Goal: Information Seeking & Learning: Learn about a topic

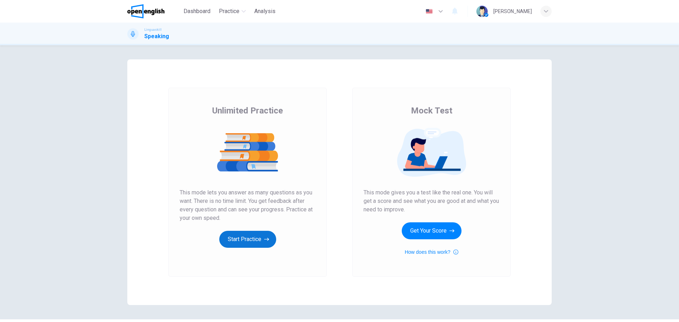
click at [243, 240] on button "Start Practice" at bounding box center [247, 239] width 57 height 17
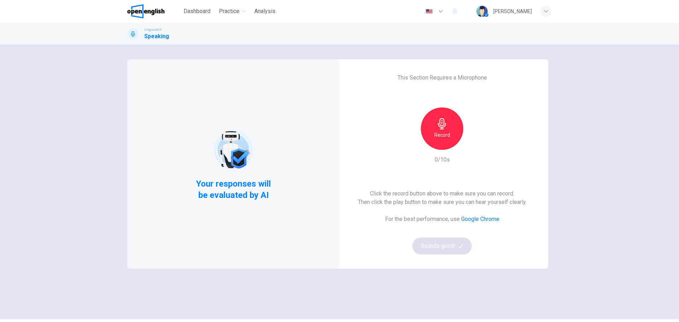
drag, startPoint x: 442, startPoint y: 135, endPoint x: 485, endPoint y: 174, distance: 58.3
click at [442, 134] on h6 "Record" at bounding box center [442, 135] width 16 height 8
click at [443, 135] on h6 "Stop" at bounding box center [442, 135] width 11 height 8
click at [473, 147] on icon "button" at bounding box center [474, 144] width 7 height 7
click at [432, 250] on button "Sounds good!" at bounding box center [441, 246] width 59 height 17
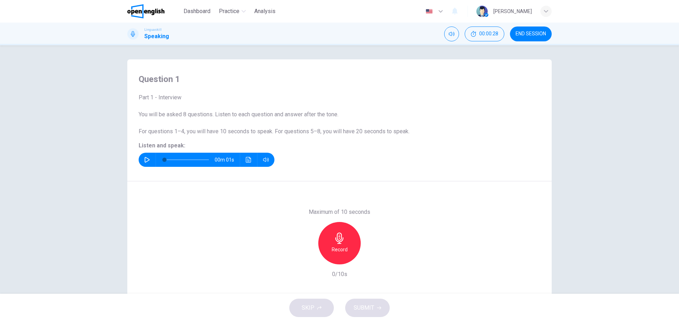
click at [142, 163] on button "button" at bounding box center [146, 160] width 11 height 14
click at [335, 245] on div "Record" at bounding box center [339, 243] width 42 height 42
click at [345, 248] on div "Stop" at bounding box center [339, 243] width 42 height 42
drag, startPoint x: 360, startPoint y: 313, endPoint x: 396, endPoint y: 285, distance: 45.9
click at [360, 313] on button "SUBMIT" at bounding box center [367, 308] width 45 height 18
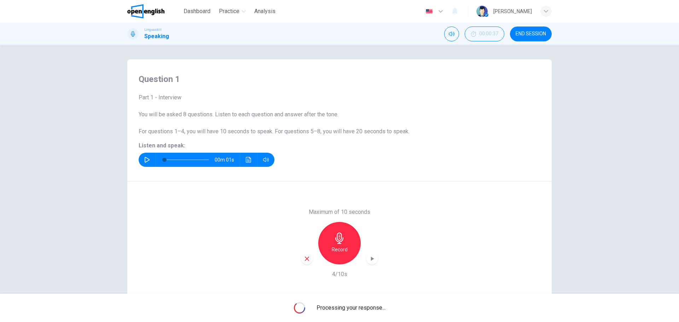
scroll to position [25, 0]
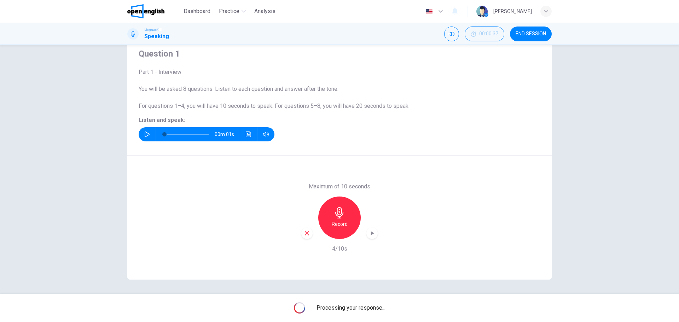
click at [371, 233] on icon "button" at bounding box center [372, 233] width 3 height 4
click at [370, 235] on icon "button" at bounding box center [371, 233] width 7 height 7
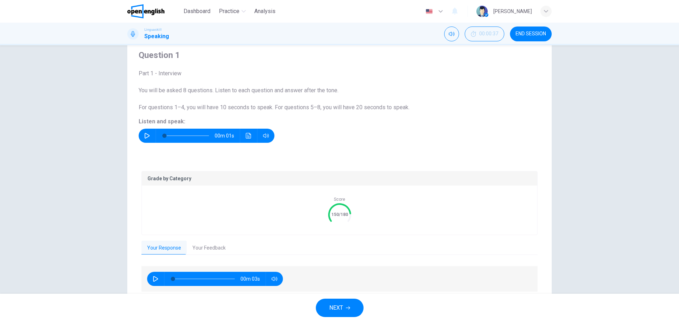
scroll to position [0, 0]
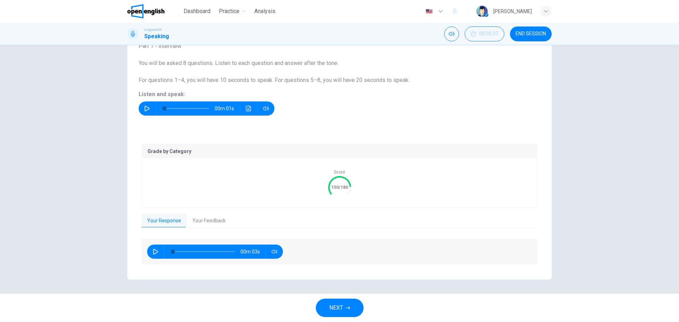
click at [334, 307] on span "NEXT" at bounding box center [336, 308] width 14 height 10
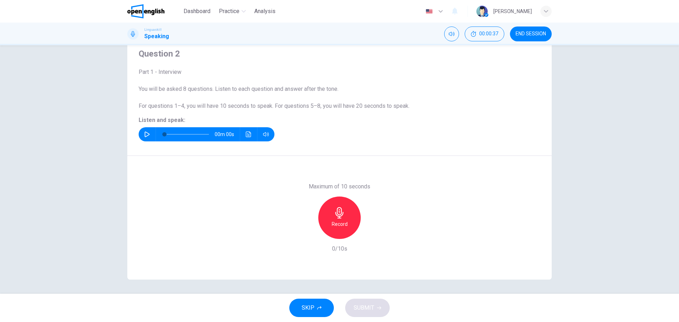
scroll to position [25, 0]
click at [146, 134] on icon "button" at bounding box center [147, 135] width 6 height 6
click at [339, 214] on icon "button" at bounding box center [339, 212] width 8 height 11
click at [344, 221] on div "Stop" at bounding box center [339, 218] width 42 height 42
click at [371, 235] on icon "button" at bounding box center [371, 233] width 7 height 7
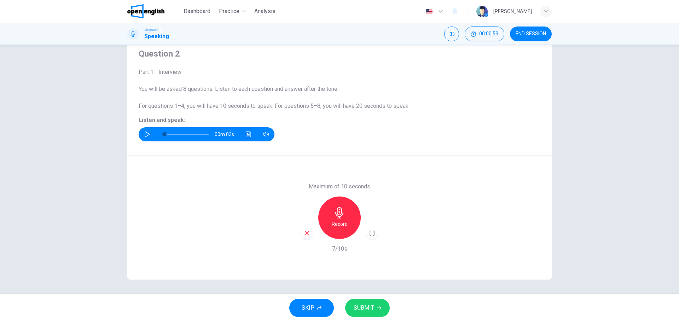
click at [369, 308] on span "SUBMIT" at bounding box center [364, 308] width 21 height 10
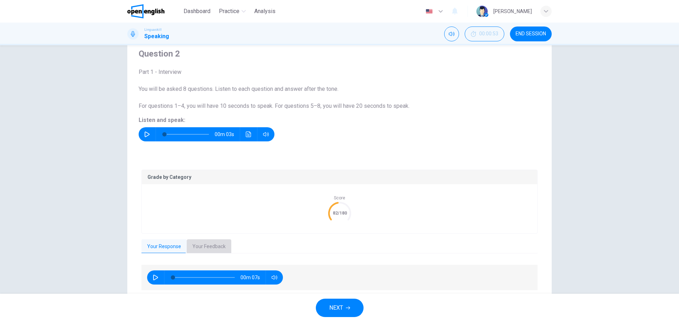
click at [201, 249] on button "Your Feedback" at bounding box center [209, 246] width 45 height 15
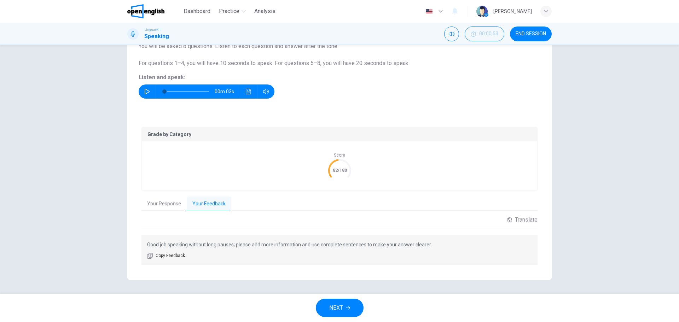
scroll to position [69, 0]
click at [148, 203] on button "Your Response" at bounding box center [163, 203] width 45 height 15
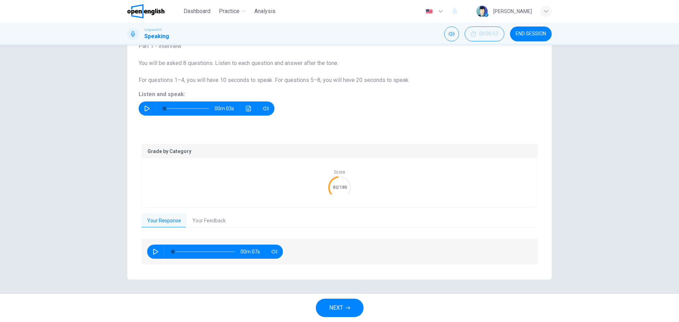
scroll to position [51, 0]
click at [338, 310] on span "NEXT" at bounding box center [336, 308] width 14 height 10
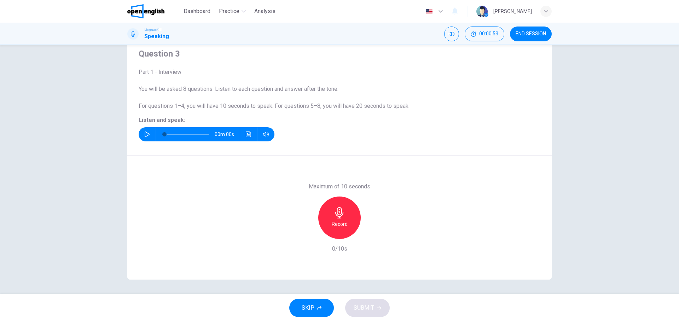
scroll to position [25, 0]
click at [144, 133] on icon "button" at bounding box center [147, 135] width 6 height 6
click at [338, 217] on icon "button" at bounding box center [339, 212] width 8 height 11
click at [370, 306] on span "SUBMIT" at bounding box center [364, 308] width 21 height 10
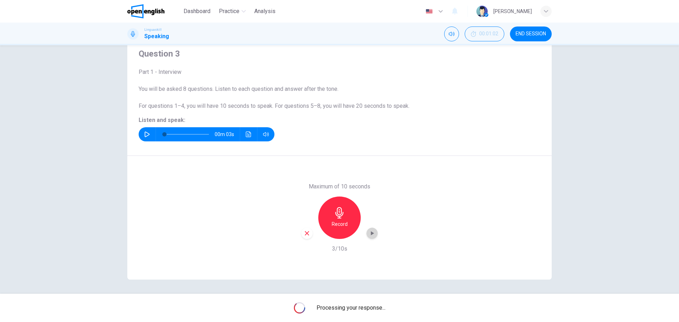
click at [371, 234] on icon "button" at bounding box center [372, 233] width 3 height 4
click at [372, 232] on icon "button" at bounding box center [371, 233] width 7 height 7
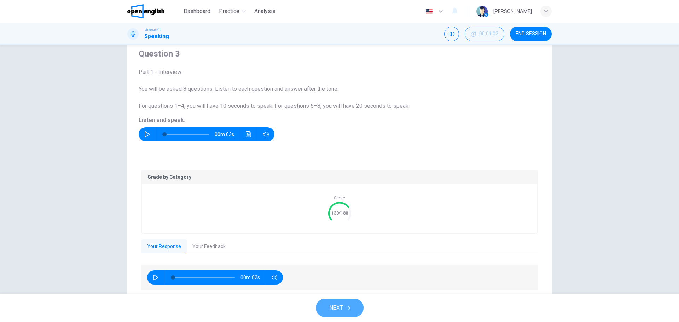
click at [343, 307] on span "NEXT" at bounding box center [336, 308] width 14 height 10
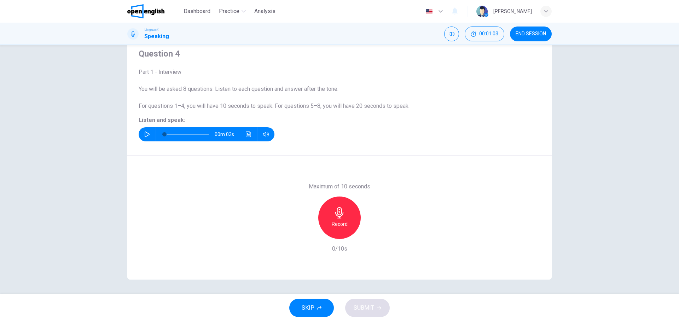
click at [144, 134] on icon "button" at bounding box center [147, 135] width 6 height 6
click at [343, 220] on h6 "Record" at bounding box center [340, 224] width 16 height 8
click at [344, 217] on div "Stop" at bounding box center [339, 218] width 42 height 42
click at [370, 311] on span "SUBMIT" at bounding box center [364, 308] width 21 height 10
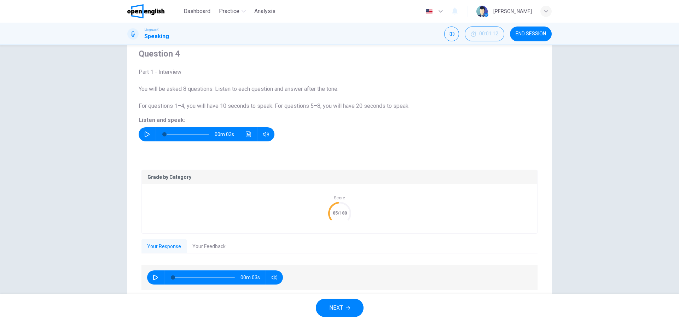
click at [195, 243] on button "Your Feedback" at bounding box center [209, 246] width 45 height 15
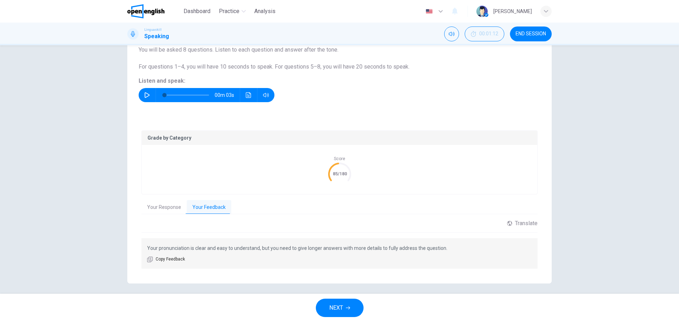
scroll to position [69, 0]
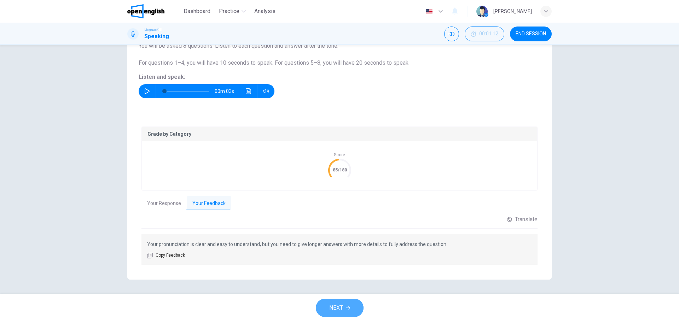
click at [338, 307] on span "NEXT" at bounding box center [336, 308] width 14 height 10
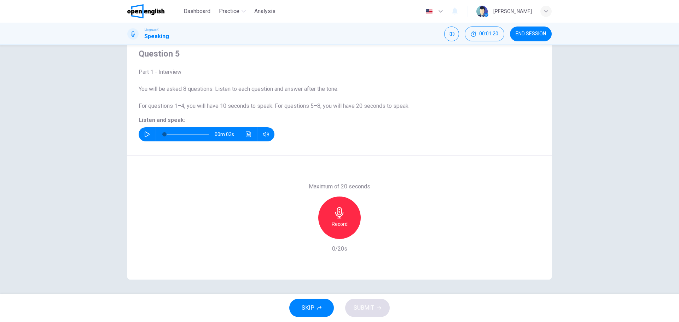
click at [145, 135] on icon "button" at bounding box center [147, 135] width 6 height 6
click at [337, 219] on div "Record" at bounding box center [339, 218] width 42 height 42
type input "*"
click at [340, 227] on h6 "Stop" at bounding box center [339, 224] width 11 height 8
click at [370, 308] on span "SUBMIT" at bounding box center [364, 308] width 21 height 10
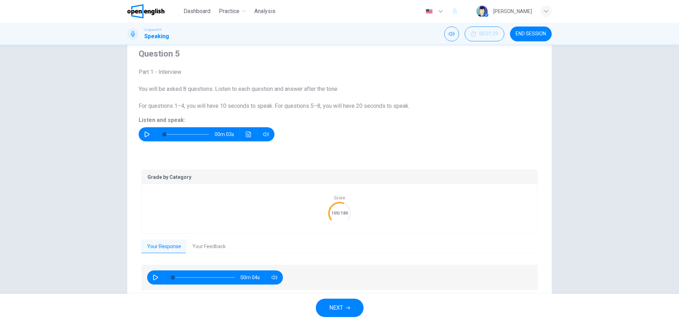
click at [211, 244] on button "Your Feedback" at bounding box center [209, 246] width 45 height 15
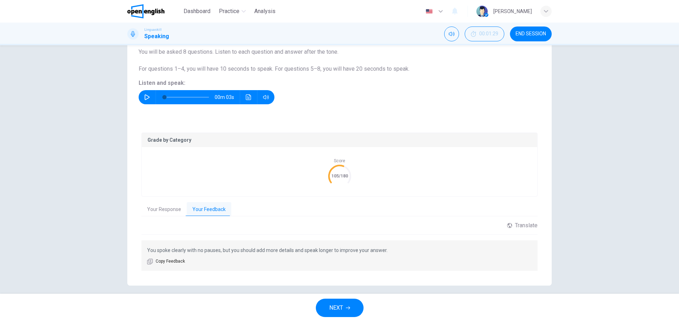
scroll to position [69, 0]
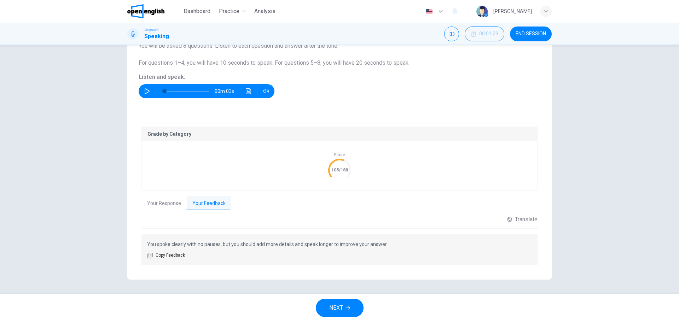
click at [336, 308] on span "NEXT" at bounding box center [336, 308] width 14 height 10
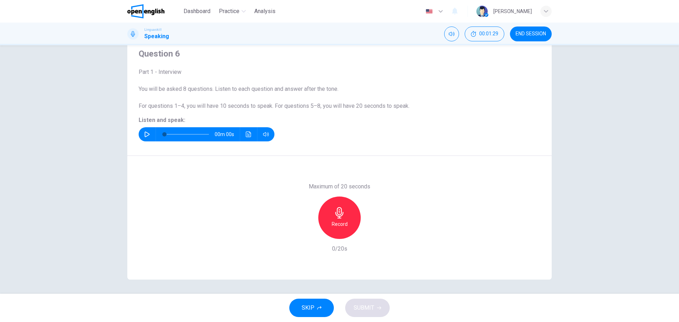
scroll to position [25, 0]
click at [145, 135] on icon "button" at bounding box center [147, 135] width 5 height 6
click at [341, 221] on h6 "Record" at bounding box center [340, 224] width 16 height 8
click at [343, 224] on div "Stop" at bounding box center [339, 218] width 42 height 42
click at [366, 306] on span "SUBMIT" at bounding box center [364, 308] width 21 height 10
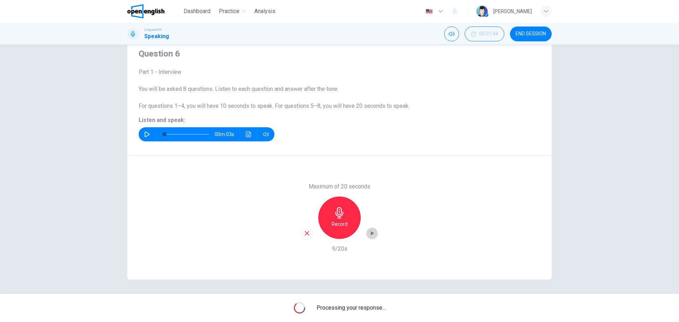
click at [374, 236] on div "button" at bounding box center [371, 233] width 11 height 11
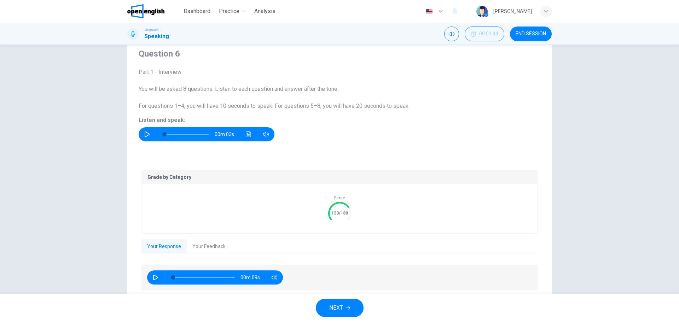
click at [339, 306] on span "NEXT" at bounding box center [336, 308] width 14 height 10
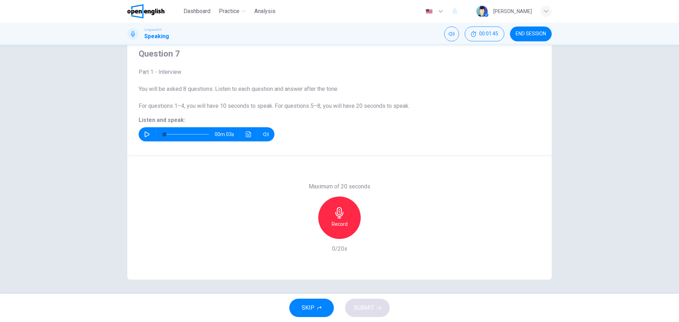
click at [144, 134] on icon "button" at bounding box center [147, 135] width 6 height 6
click at [338, 216] on icon "button" at bounding box center [339, 212] width 11 height 11
click at [339, 218] on div "Stop" at bounding box center [339, 218] width 42 height 42
click at [367, 307] on span "SUBMIT" at bounding box center [364, 308] width 21 height 10
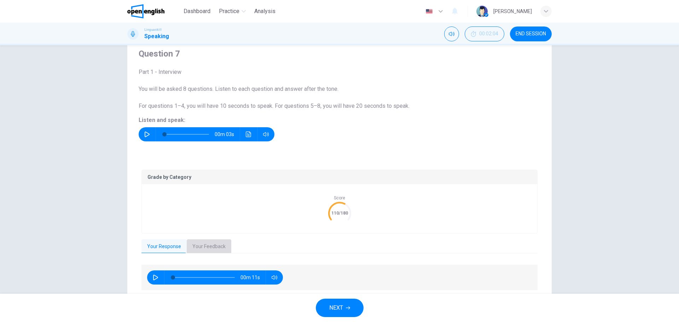
click at [208, 245] on button "Your Feedback" at bounding box center [209, 246] width 45 height 15
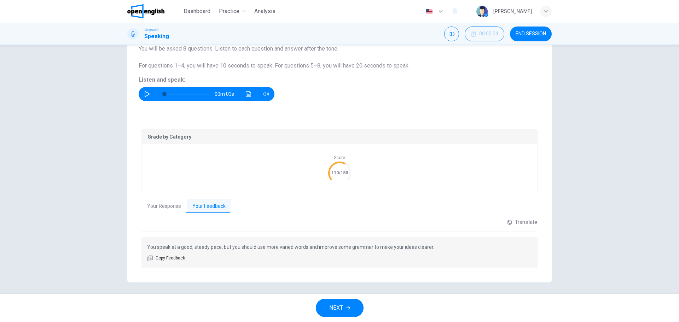
scroll to position [69, 0]
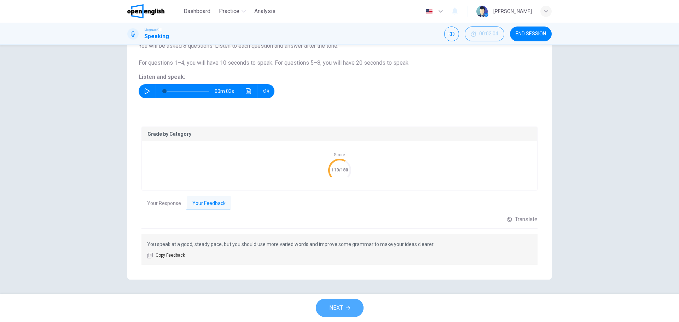
click at [329, 308] on span "NEXT" at bounding box center [336, 308] width 14 height 10
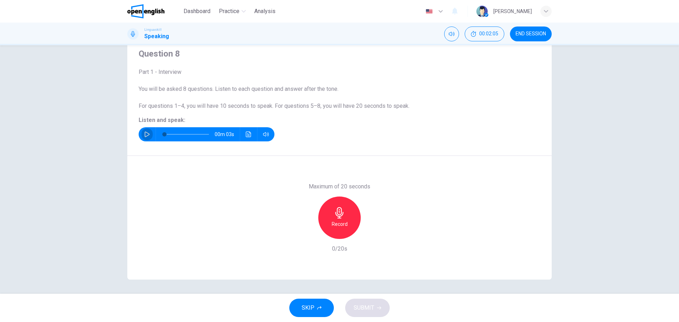
click at [144, 134] on icon "button" at bounding box center [147, 135] width 6 height 6
type input "*"
click at [339, 220] on div "Record" at bounding box center [339, 218] width 42 height 42
click at [339, 219] on div "Stop" at bounding box center [339, 218] width 42 height 42
click at [368, 305] on span "SUBMIT" at bounding box center [364, 308] width 21 height 10
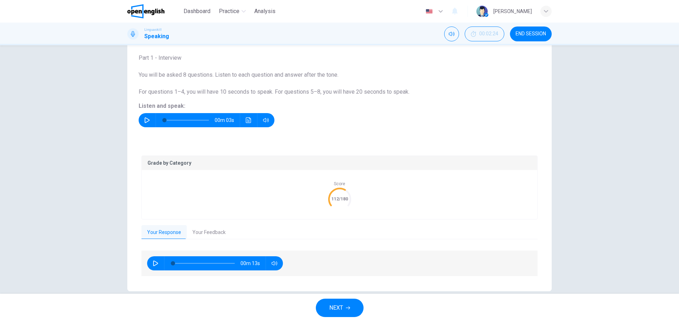
scroll to position [51, 0]
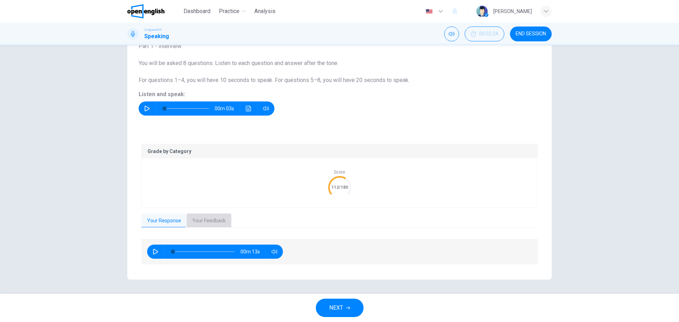
click at [208, 221] on button "Your Feedback" at bounding box center [209, 221] width 45 height 15
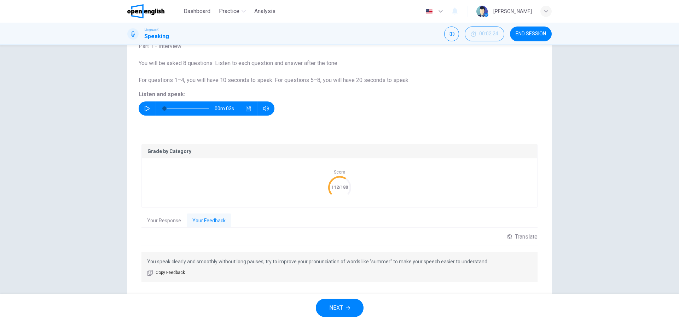
click at [218, 224] on button "Your Feedback" at bounding box center [209, 221] width 45 height 15
click at [167, 220] on button "Your Response" at bounding box center [163, 221] width 45 height 15
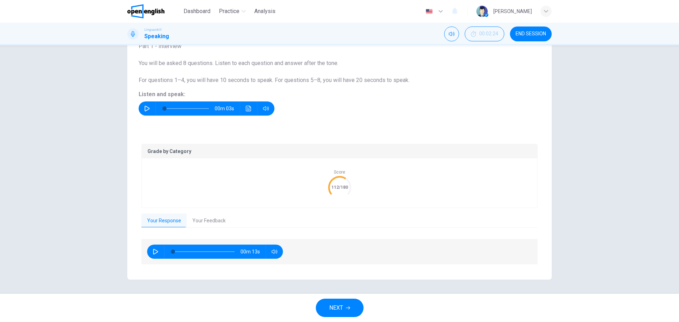
click at [153, 251] on icon "button" at bounding box center [156, 252] width 6 height 6
click at [153, 252] on icon "button" at bounding box center [156, 252] width 6 height 6
type input "**"
click at [339, 307] on span "NEXT" at bounding box center [336, 308] width 14 height 10
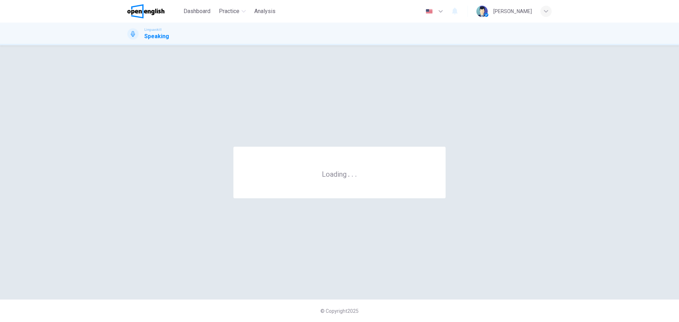
scroll to position [0, 0]
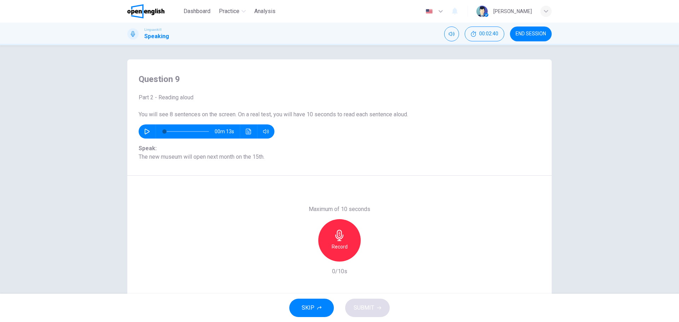
click at [145, 132] on icon "button" at bounding box center [147, 132] width 6 height 6
type input "*"
click at [338, 239] on icon "button" at bounding box center [339, 235] width 11 height 11
click at [336, 237] on icon "button" at bounding box center [339, 235] width 8 height 11
click at [365, 305] on span "SUBMIT" at bounding box center [364, 308] width 21 height 10
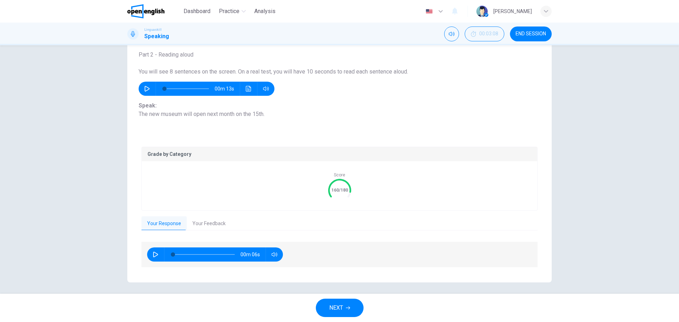
scroll to position [46, 0]
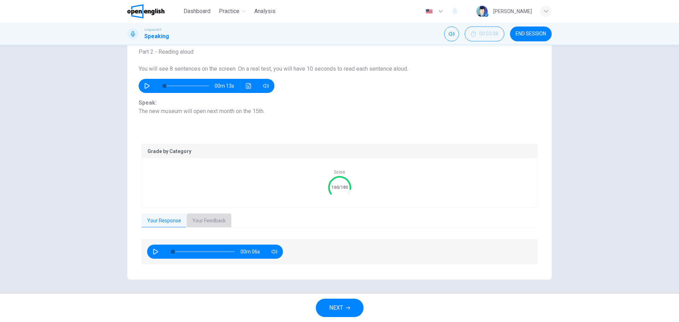
click at [200, 222] on button "Your Feedback" at bounding box center [209, 221] width 45 height 15
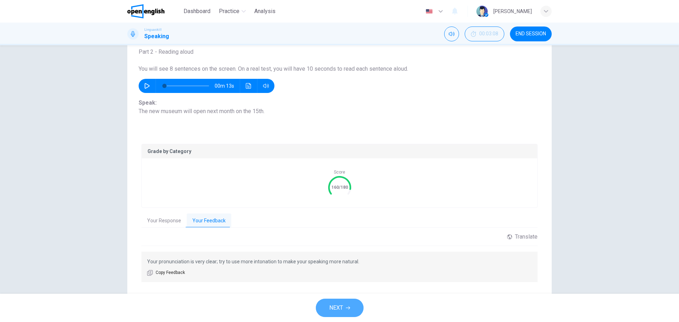
click at [328, 308] on button "NEXT" at bounding box center [340, 308] width 48 height 18
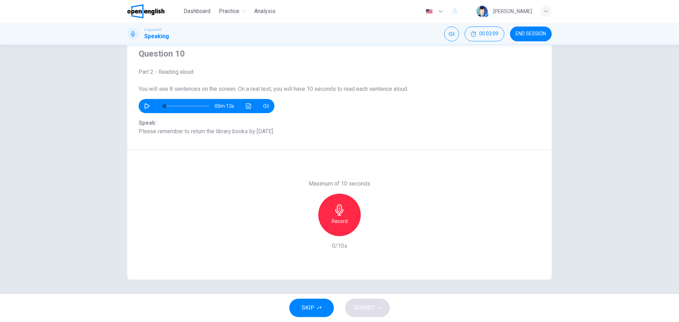
click at [343, 219] on h6 "Record" at bounding box center [340, 221] width 16 height 8
click at [340, 223] on h6 "Stop" at bounding box center [339, 221] width 11 height 8
click at [364, 305] on span "SUBMIT" at bounding box center [364, 308] width 21 height 10
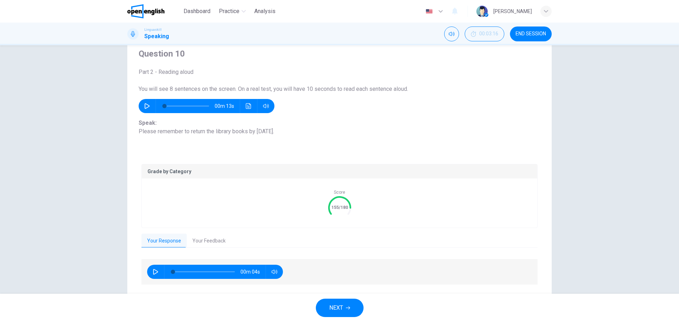
click at [194, 239] on button "Your Feedback" at bounding box center [209, 241] width 45 height 15
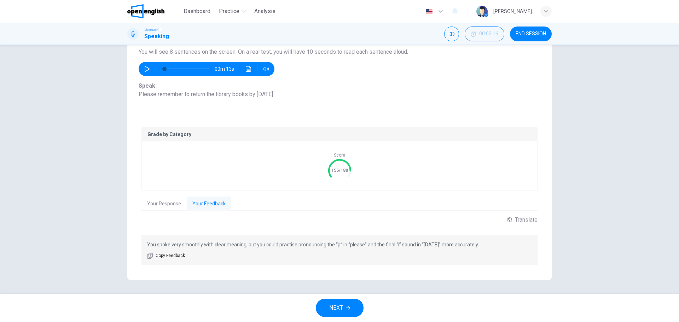
scroll to position [63, 0]
click at [331, 304] on span "NEXT" at bounding box center [336, 308] width 14 height 10
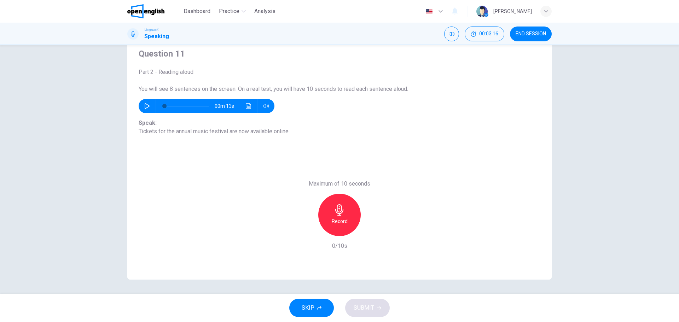
scroll to position [25, 0]
click at [337, 218] on h6 "Record" at bounding box center [340, 221] width 16 height 8
click at [339, 212] on icon "button" at bounding box center [339, 209] width 11 height 11
click at [368, 316] on button "SUBMIT" at bounding box center [367, 308] width 45 height 18
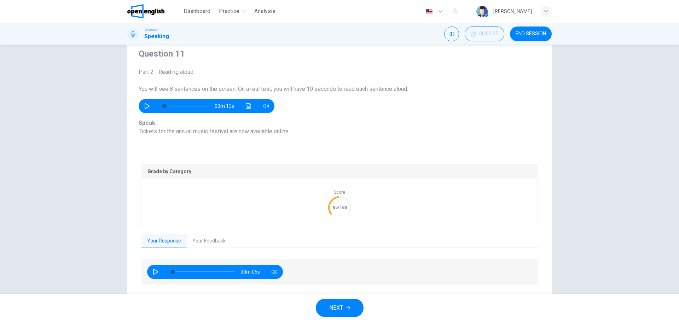
click at [212, 240] on button "Your Feedback" at bounding box center [209, 241] width 45 height 15
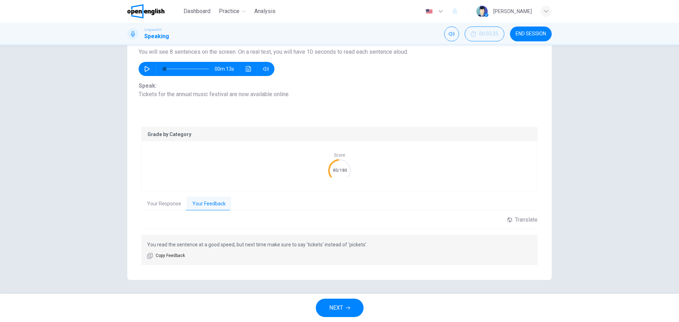
scroll to position [63, 0]
click at [340, 300] on button "NEXT" at bounding box center [340, 308] width 48 height 18
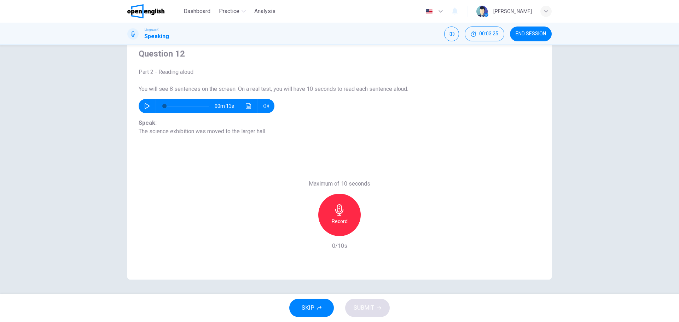
scroll to position [25, 0]
click at [341, 219] on h6 "Record" at bounding box center [340, 221] width 16 height 8
click at [337, 221] on h6 "Stop" at bounding box center [339, 221] width 11 height 8
click at [358, 308] on span "SUBMIT" at bounding box center [364, 308] width 21 height 10
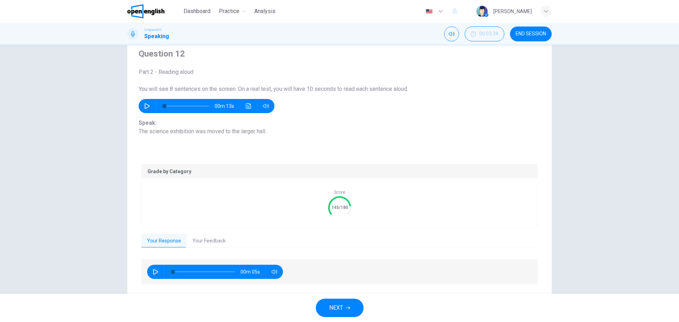
click at [202, 243] on button "Your Feedback" at bounding box center [209, 241] width 45 height 15
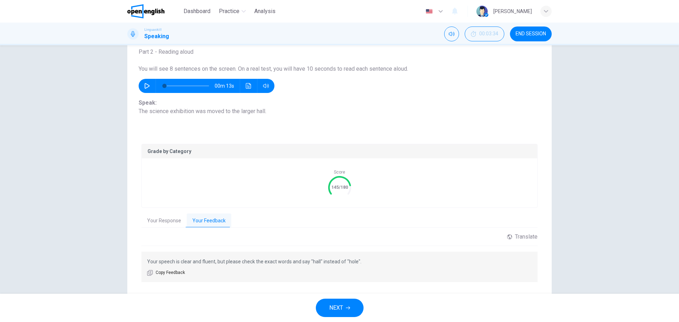
scroll to position [63, 0]
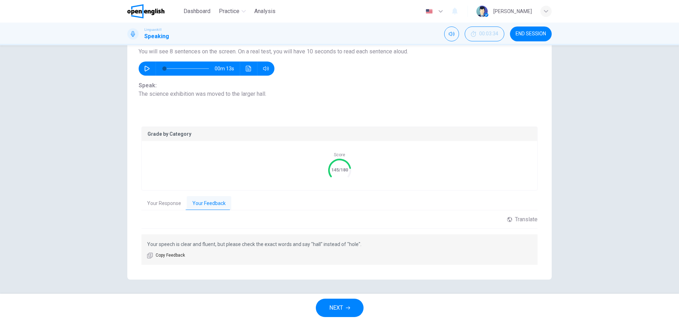
drag, startPoint x: 341, startPoint y: 307, endPoint x: 356, endPoint y: 290, distance: 23.5
click at [341, 307] on span "NEXT" at bounding box center [336, 308] width 14 height 10
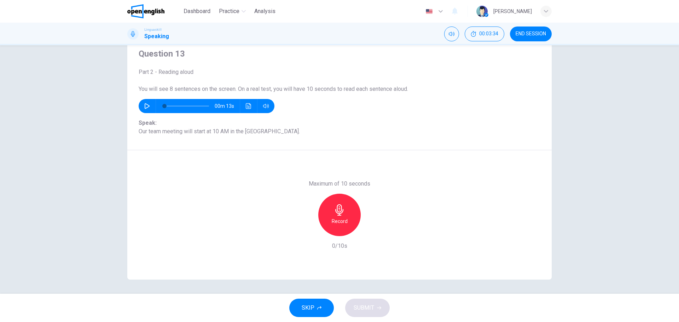
scroll to position [25, 0]
click at [341, 212] on icon "button" at bounding box center [339, 209] width 11 height 11
click at [338, 215] on icon "button" at bounding box center [339, 209] width 8 height 11
click at [356, 304] on span "SUBMIT" at bounding box center [364, 308] width 21 height 10
click at [369, 228] on icon "button" at bounding box center [371, 230] width 7 height 7
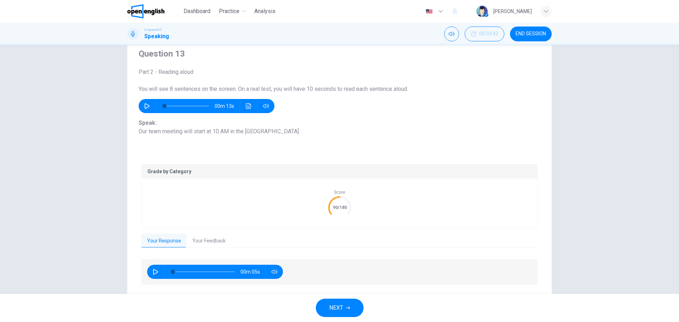
click at [221, 234] on button "Your Feedback" at bounding box center [209, 241] width 45 height 15
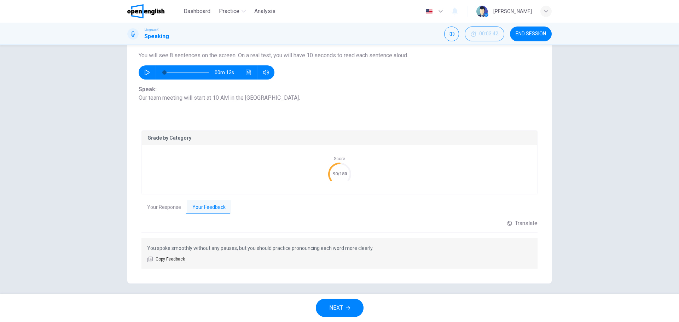
scroll to position [63, 0]
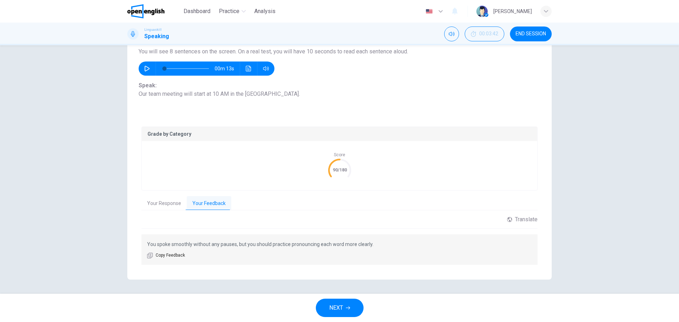
click at [342, 313] on span "NEXT" at bounding box center [336, 308] width 14 height 10
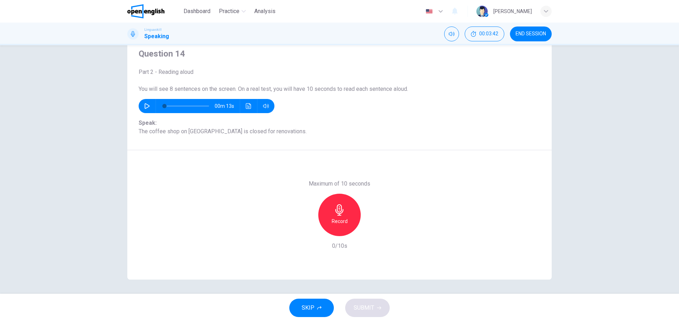
scroll to position [25, 0]
drag, startPoint x: 340, startPoint y: 217, endPoint x: 375, endPoint y: 216, distance: 35.4
click at [340, 217] on div "Record" at bounding box center [339, 215] width 42 height 42
click at [338, 215] on icon "button" at bounding box center [339, 209] width 8 height 11
click at [367, 309] on span "SUBMIT" at bounding box center [364, 308] width 21 height 10
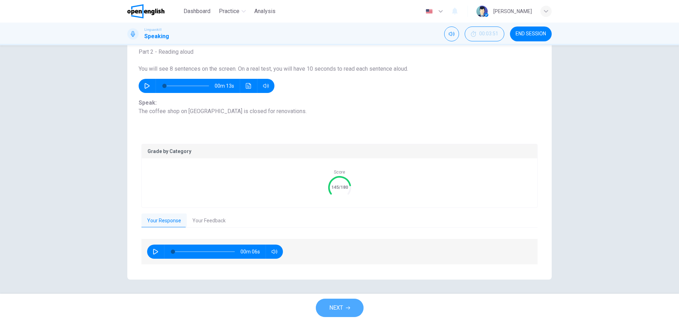
click at [339, 304] on span "NEXT" at bounding box center [336, 308] width 14 height 10
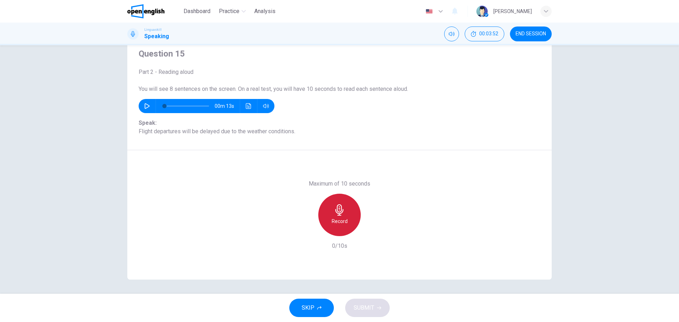
click at [334, 216] on div "Record" at bounding box center [339, 215] width 42 height 42
click at [340, 216] on div "Stop" at bounding box center [339, 215] width 42 height 42
click at [372, 309] on span "SUBMIT" at bounding box center [364, 308] width 21 height 10
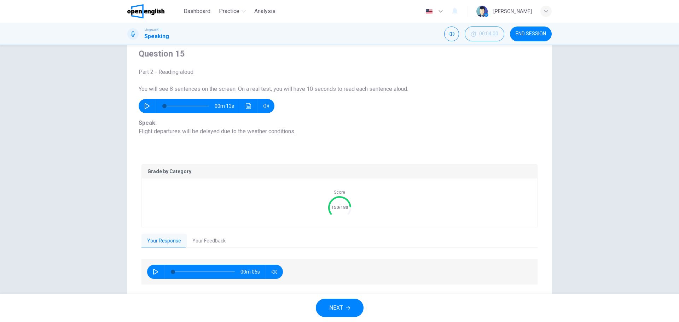
click at [334, 308] on span "NEXT" at bounding box center [336, 308] width 14 height 10
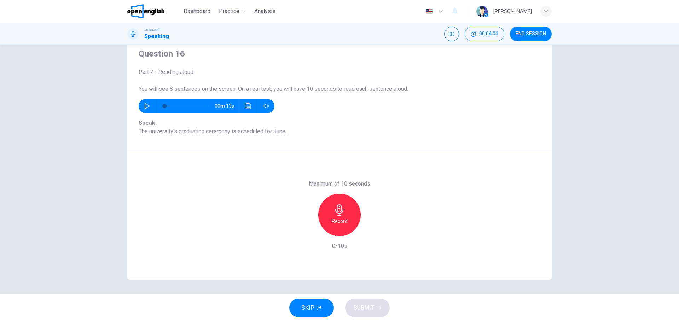
click at [344, 220] on h6 "Record" at bounding box center [340, 221] width 16 height 8
click at [340, 219] on h6 "Stop" at bounding box center [339, 221] width 11 height 8
click at [367, 308] on span "SUBMIT" at bounding box center [364, 308] width 21 height 10
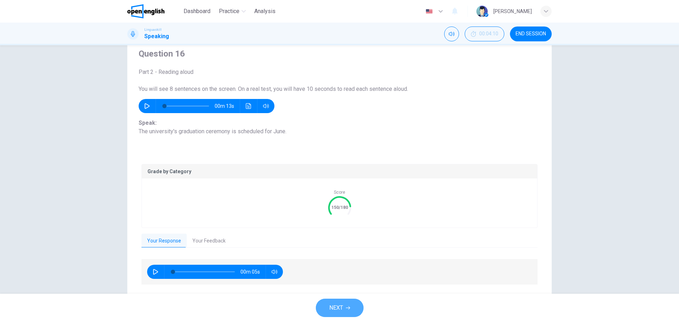
click at [335, 309] on span "NEXT" at bounding box center [336, 308] width 14 height 10
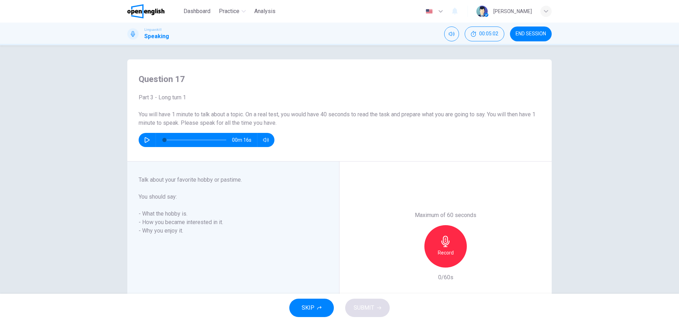
drag, startPoint x: 444, startPoint y: 245, endPoint x: 300, endPoint y: 262, distance: 145.6
click at [444, 245] on icon "button" at bounding box center [445, 241] width 11 height 11
click at [370, 308] on span "SUBMIT" at bounding box center [364, 308] width 21 height 10
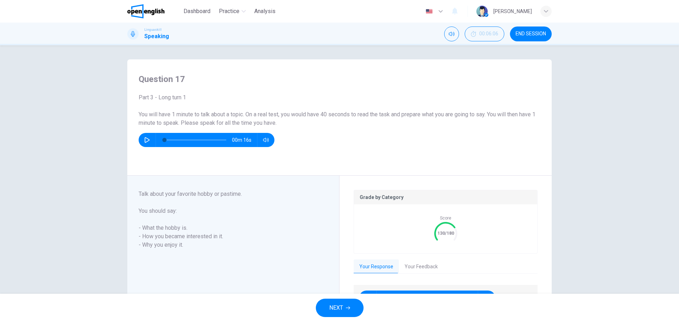
click at [428, 266] on button "Your Feedback" at bounding box center [421, 266] width 45 height 15
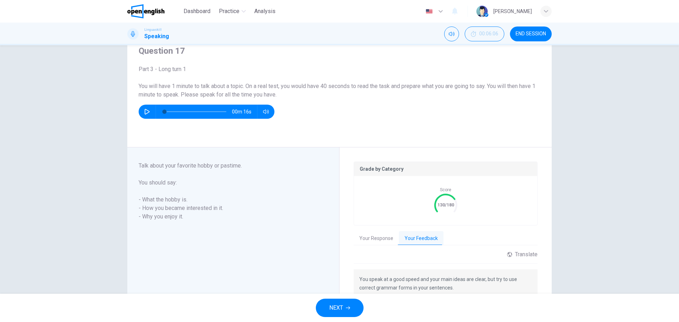
scroll to position [72, 0]
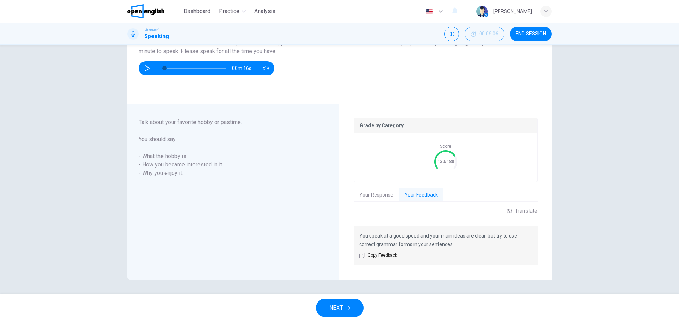
click at [378, 196] on button "Your Response" at bounding box center [376, 195] width 45 height 15
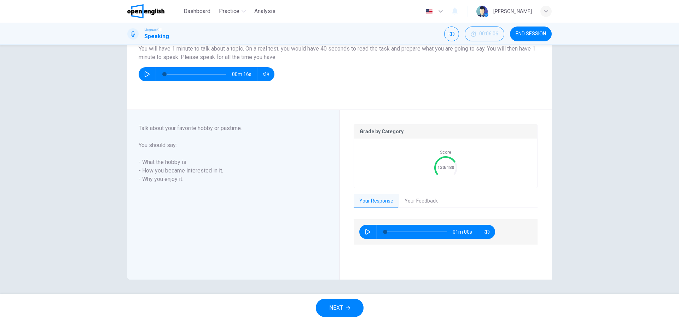
scroll to position [66, 0]
click at [365, 229] on icon "button" at bounding box center [368, 232] width 6 height 6
type input "*"
type input "**"
click at [334, 308] on span "NEXT" at bounding box center [336, 308] width 14 height 10
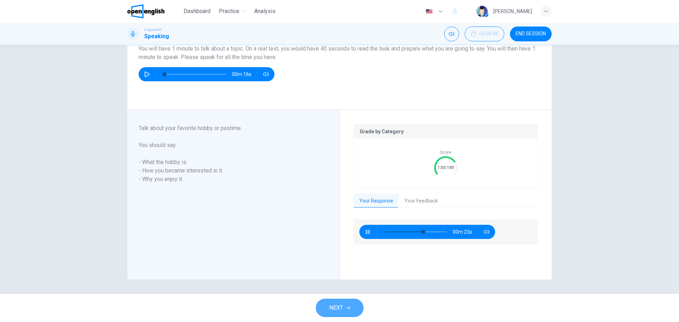
scroll to position [52, 0]
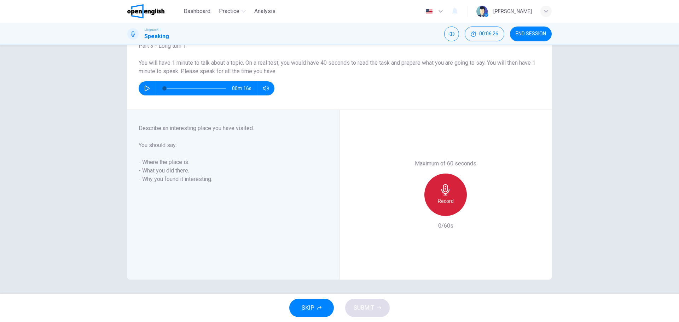
click at [440, 196] on div "Record" at bounding box center [445, 195] width 42 height 42
click at [368, 311] on span "SUBMIT" at bounding box center [364, 308] width 21 height 10
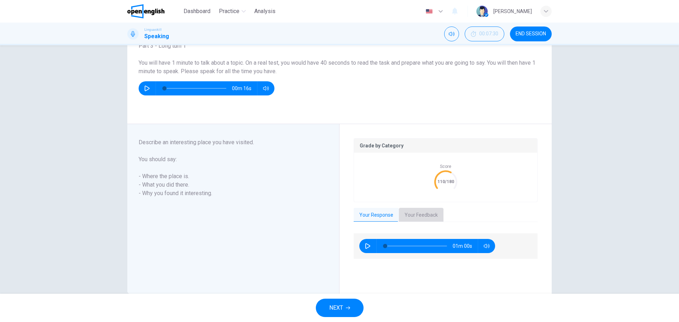
click at [413, 216] on button "Your Feedback" at bounding box center [421, 215] width 45 height 15
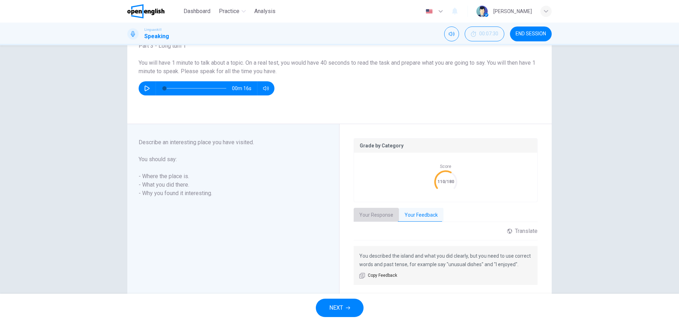
click at [380, 215] on button "Your Response" at bounding box center [376, 215] width 45 height 15
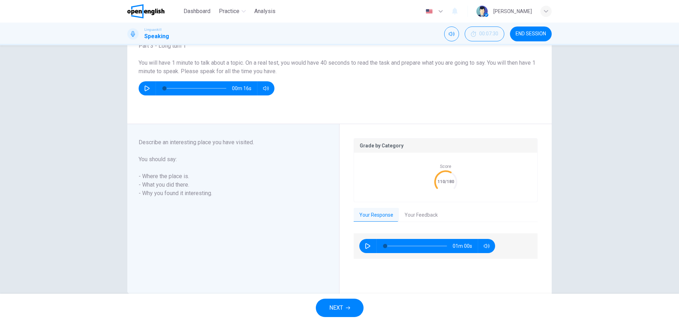
click at [365, 246] on icon "button" at bounding box center [367, 246] width 5 height 6
click at [527, 35] on span "END SESSION" at bounding box center [530, 34] width 30 height 6
type input "*"
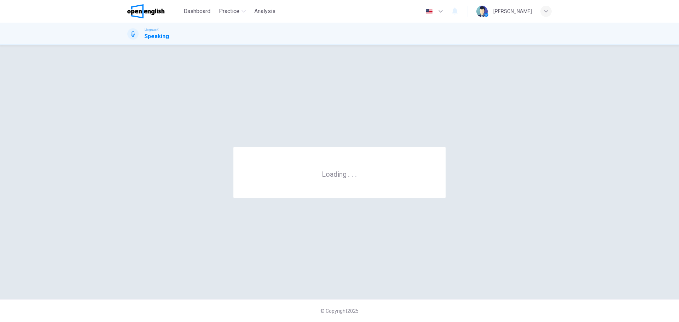
scroll to position [0, 0]
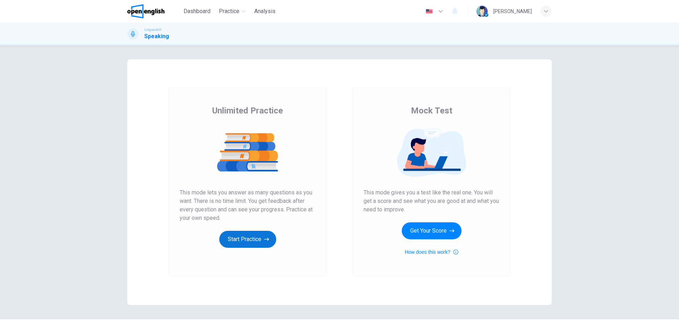
click at [241, 235] on button "Start Practice" at bounding box center [247, 239] width 57 height 17
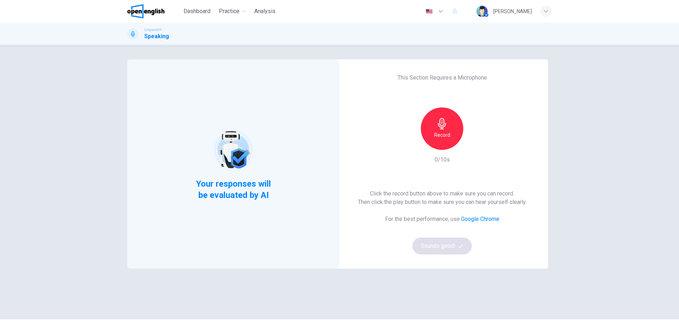
click at [444, 134] on h6 "Record" at bounding box center [442, 135] width 16 height 8
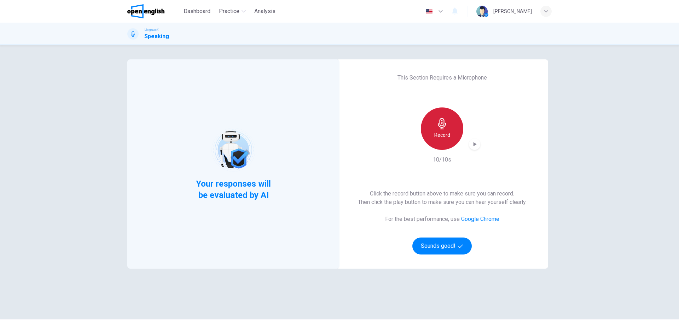
click at [443, 122] on icon "button" at bounding box center [441, 123] width 11 height 11
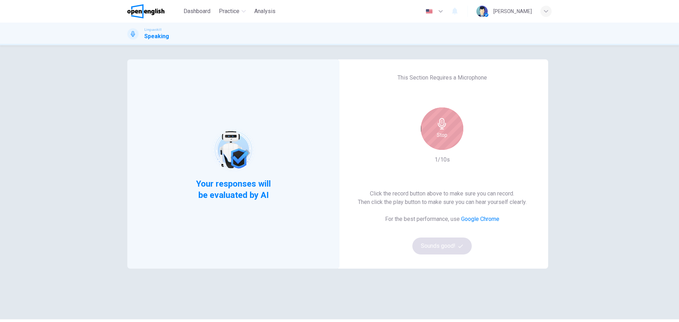
click at [442, 142] on div "Stop" at bounding box center [442, 128] width 42 height 42
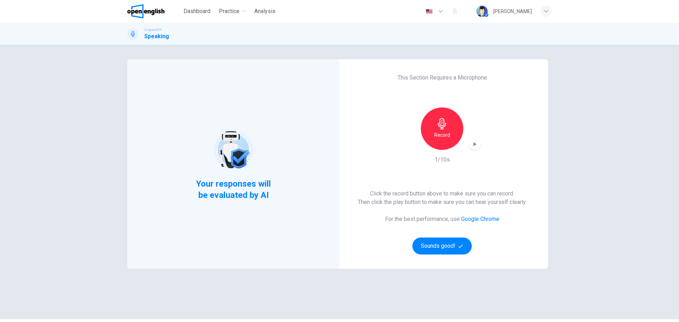
click at [469, 144] on div "button" at bounding box center [474, 144] width 11 height 11
click at [451, 246] on button "Sounds good!" at bounding box center [441, 246] width 59 height 17
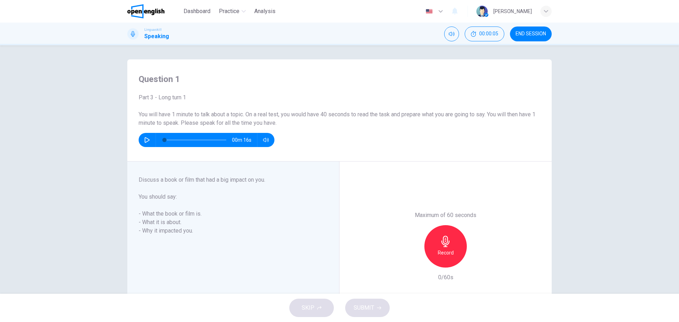
scroll to position [35, 0]
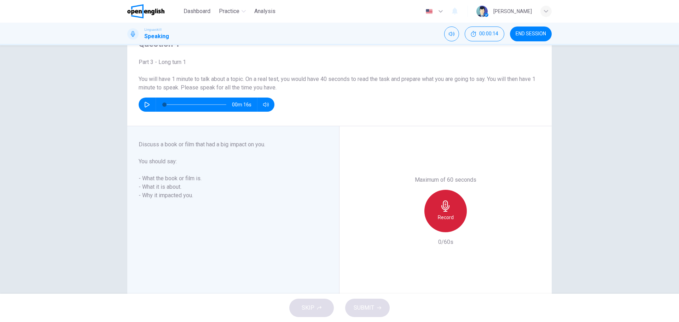
click at [445, 213] on h6 "Record" at bounding box center [446, 217] width 16 height 8
click at [366, 305] on span "SUBMIT" at bounding box center [364, 308] width 21 height 10
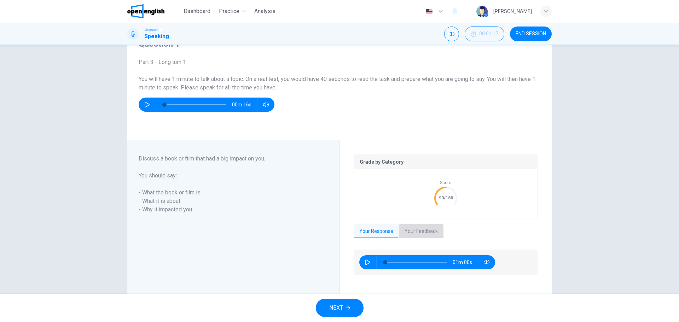
click at [421, 231] on button "Your Feedback" at bounding box center [421, 231] width 45 height 15
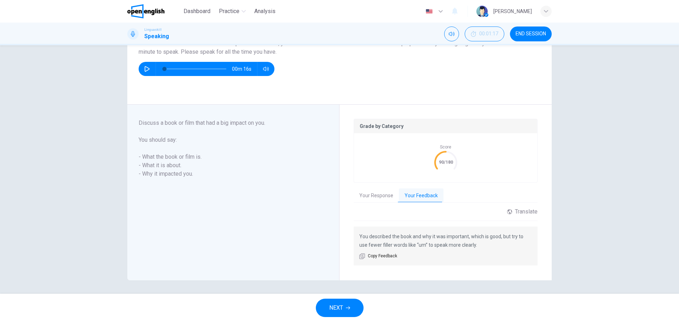
scroll to position [72, 0]
click at [343, 311] on span "NEXT" at bounding box center [336, 308] width 14 height 10
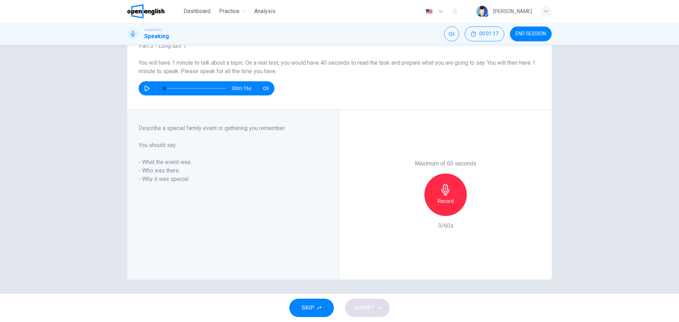
scroll to position [52, 0]
click at [448, 198] on h6 "Record" at bounding box center [446, 201] width 16 height 8
click at [363, 308] on span "SUBMIT" at bounding box center [364, 308] width 21 height 10
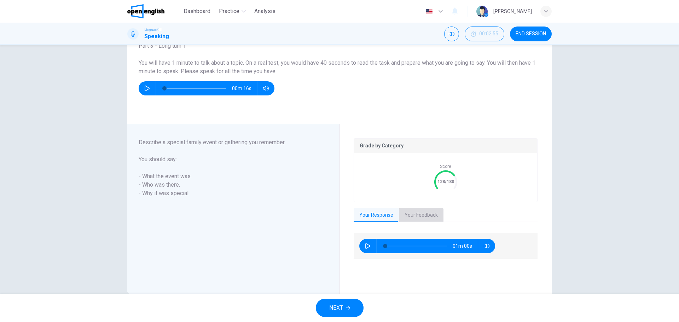
click at [421, 215] on button "Your Feedback" at bounding box center [421, 215] width 45 height 15
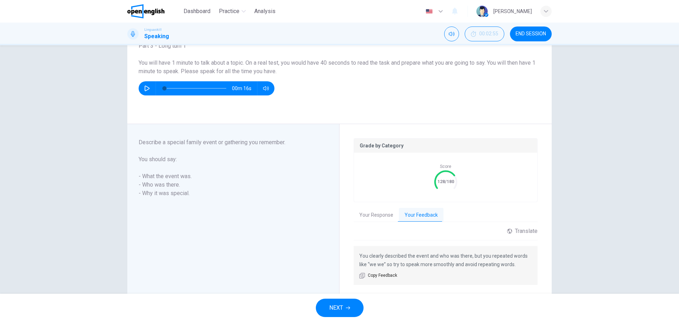
click at [347, 309] on icon "button" at bounding box center [348, 308] width 4 height 4
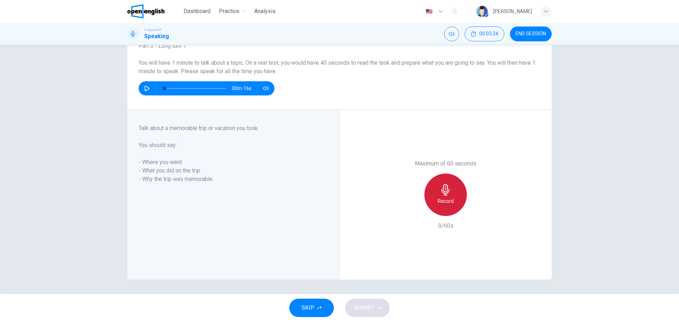
click at [448, 194] on icon "button" at bounding box center [445, 189] width 11 height 11
click at [369, 308] on span "SUBMIT" at bounding box center [364, 308] width 21 height 10
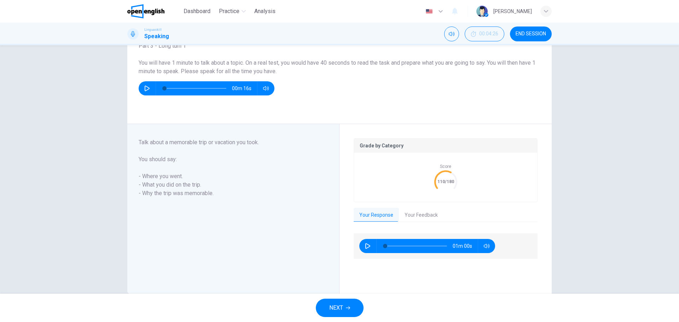
click at [414, 214] on button "Your Feedback" at bounding box center [421, 215] width 45 height 15
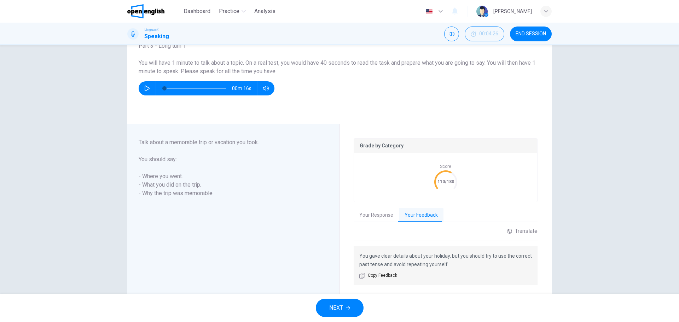
click at [337, 306] on span "NEXT" at bounding box center [336, 308] width 14 height 10
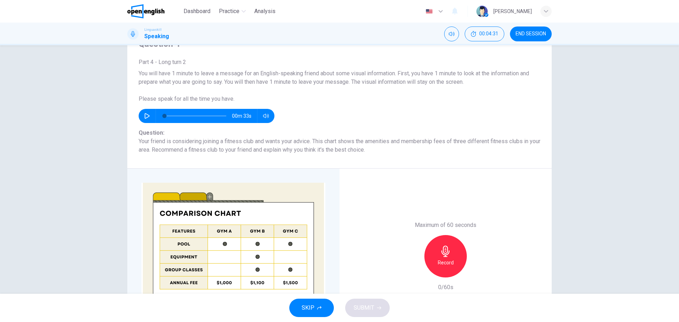
scroll to position [0, 0]
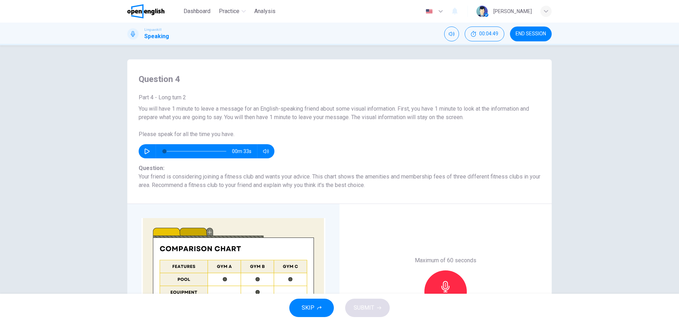
click at [144, 151] on icon "button" at bounding box center [147, 151] width 6 height 6
type input "*"
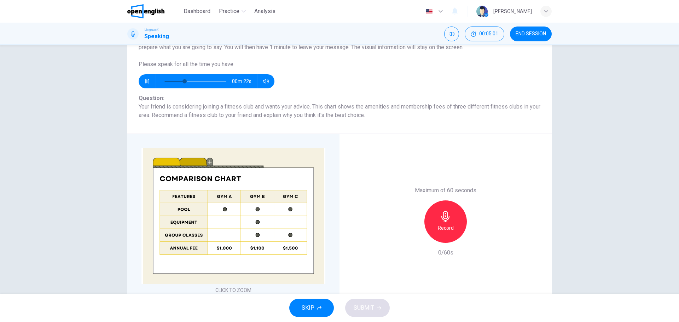
scroll to position [71, 0]
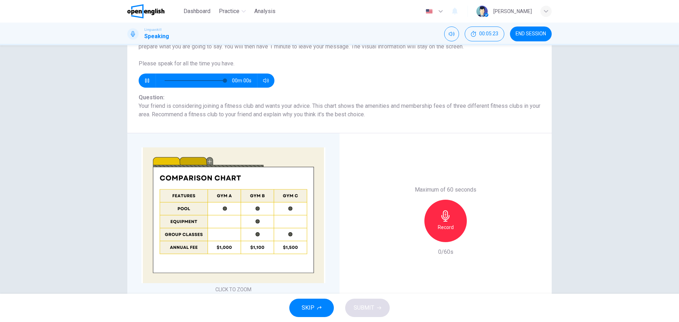
type input "*"
click at [160, 159] on img at bounding box center [233, 215] width 184 height 136
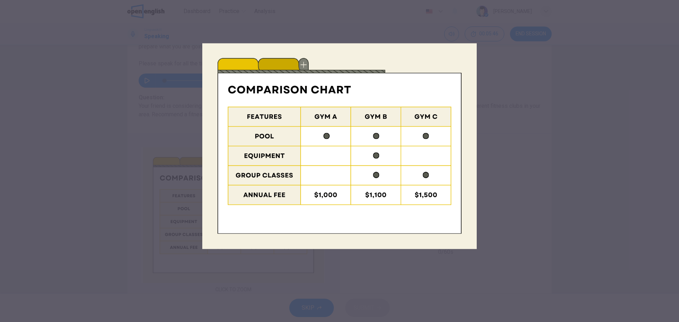
click at [523, 148] on div at bounding box center [339, 161] width 679 height 322
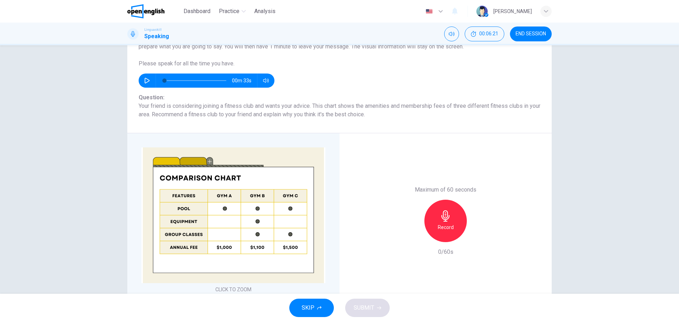
click at [443, 217] on icon "button" at bounding box center [445, 215] width 11 height 11
click at [366, 310] on span "SUBMIT" at bounding box center [364, 308] width 21 height 10
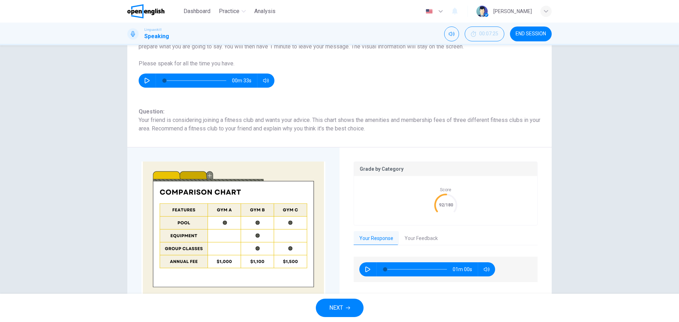
click at [414, 241] on button "Your Feedback" at bounding box center [421, 238] width 45 height 15
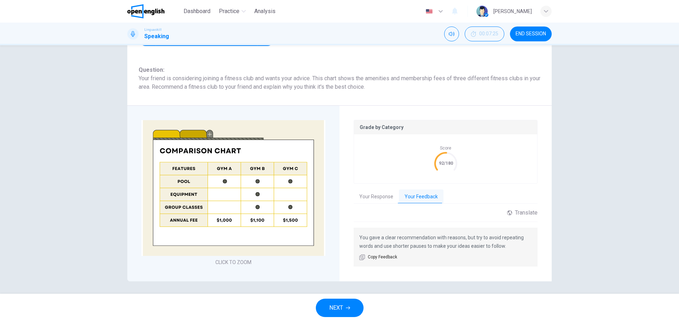
scroll to position [114, 0]
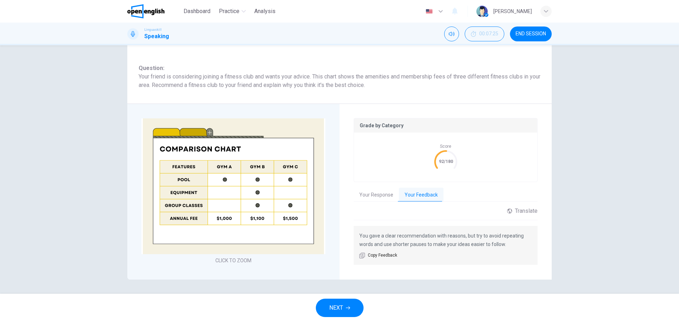
click at [374, 195] on button "Your Response" at bounding box center [376, 195] width 45 height 15
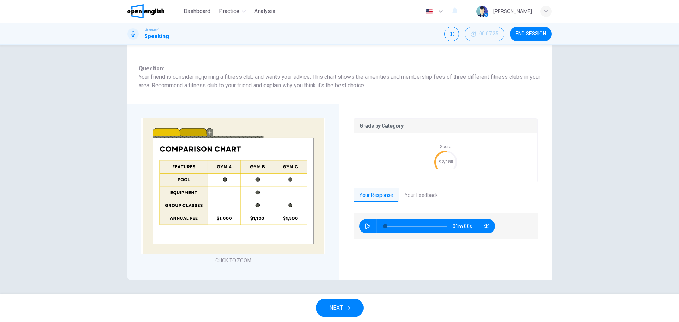
scroll to position [114, 0]
click at [368, 224] on icon "button" at bounding box center [368, 226] width 6 height 6
type input "**"
click at [415, 191] on button "Your Feedback" at bounding box center [421, 195] width 45 height 15
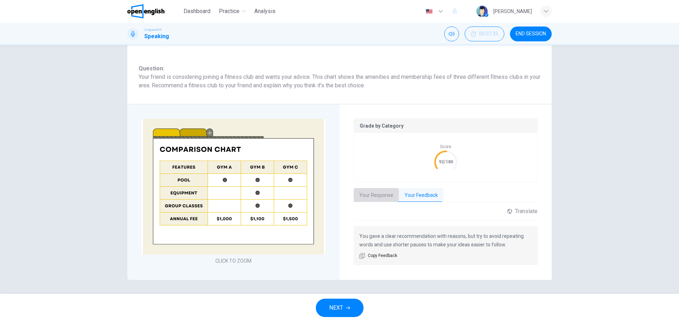
click at [374, 194] on button "Your Response" at bounding box center [376, 195] width 45 height 15
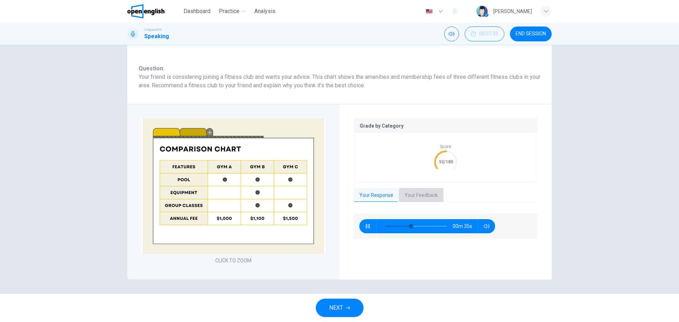
click at [411, 194] on button "Your Feedback" at bounding box center [421, 195] width 45 height 15
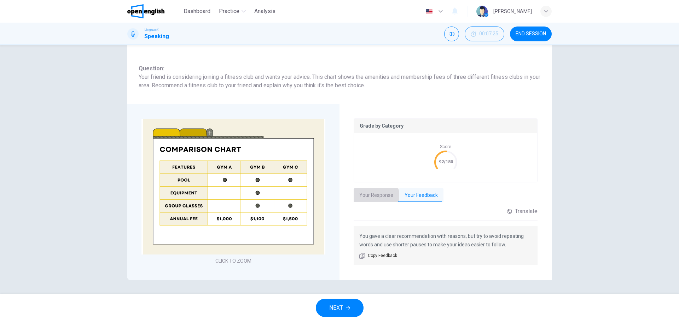
click at [370, 197] on button "Your Response" at bounding box center [376, 195] width 45 height 15
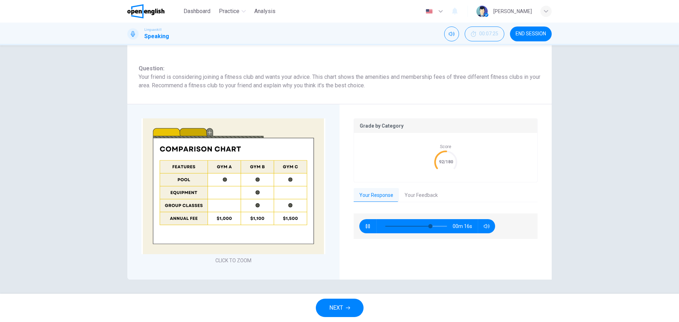
click at [421, 196] on button "Your Feedback" at bounding box center [421, 195] width 45 height 15
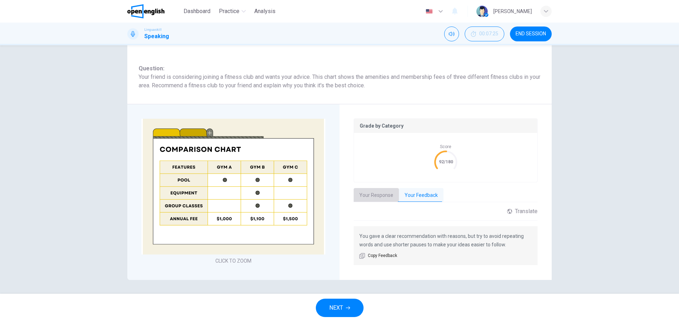
click at [379, 196] on button "Your Response" at bounding box center [376, 195] width 45 height 15
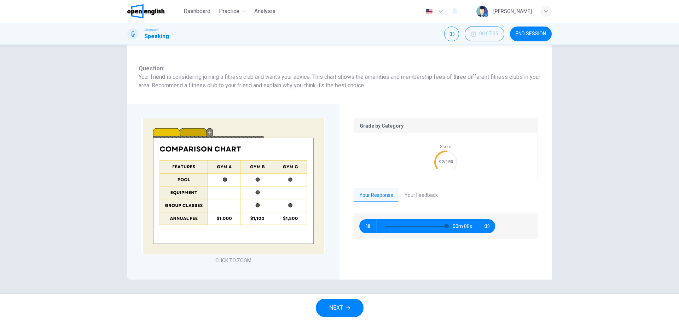
type input "*"
click at [342, 308] on span "NEXT" at bounding box center [336, 308] width 14 height 10
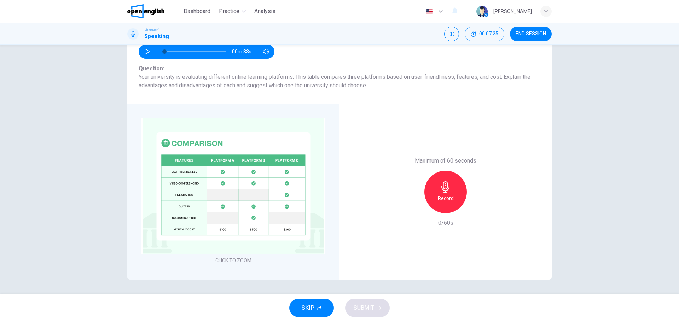
scroll to position [100, 0]
drag, startPoint x: 169, startPoint y: 217, endPoint x: 194, endPoint y: 217, distance: 25.1
click at [194, 217] on img at bounding box center [233, 186] width 184 height 136
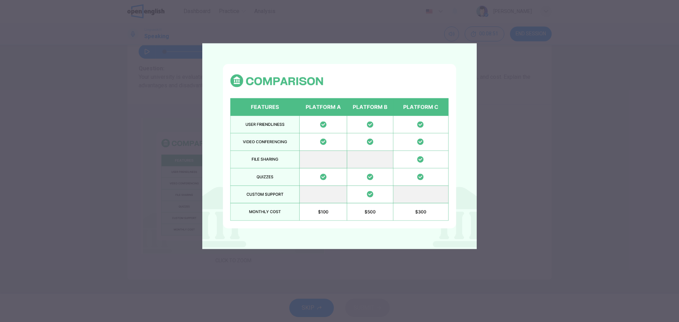
click at [522, 117] on div at bounding box center [339, 161] width 679 height 322
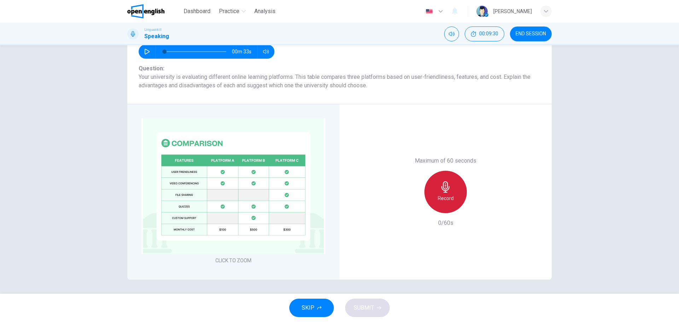
click at [444, 196] on h6 "Record" at bounding box center [446, 198] width 16 height 8
click at [363, 311] on span "SUBMIT" at bounding box center [364, 308] width 21 height 10
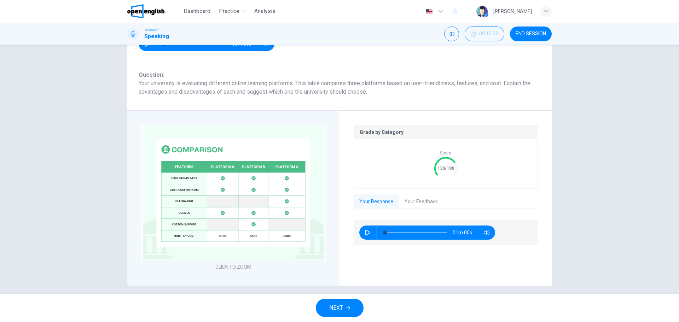
scroll to position [114, 0]
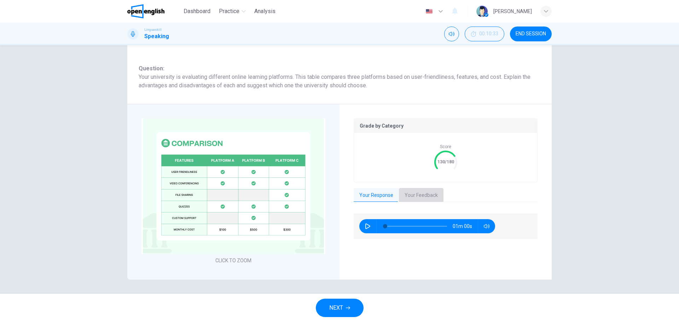
click at [424, 195] on button "Your Feedback" at bounding box center [421, 195] width 45 height 15
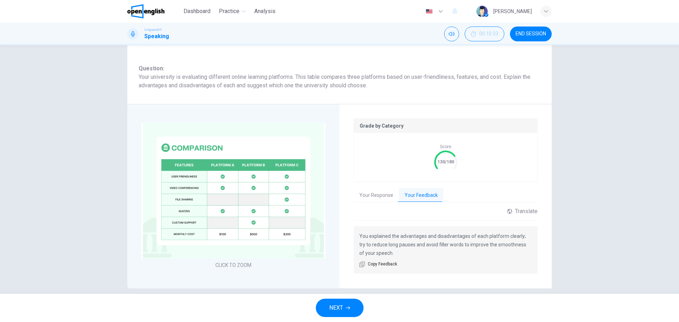
click at [342, 307] on span "NEXT" at bounding box center [336, 308] width 14 height 10
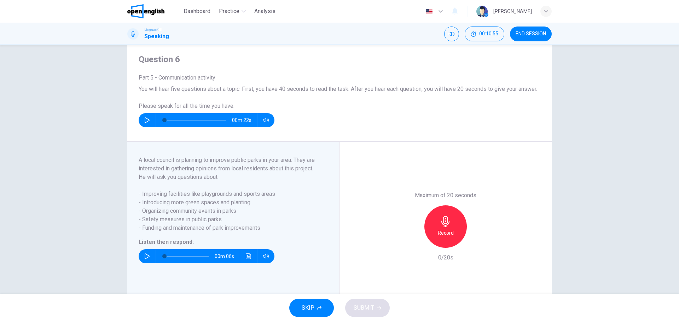
scroll to position [35, 0]
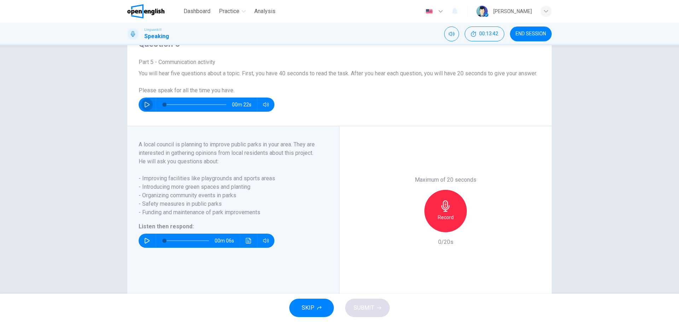
click at [145, 107] on icon "button" at bounding box center [147, 105] width 5 height 6
type input "**"
type input "*"
click at [144, 244] on icon "button" at bounding box center [147, 241] width 6 height 6
click at [440, 212] on icon "button" at bounding box center [445, 205] width 11 height 11
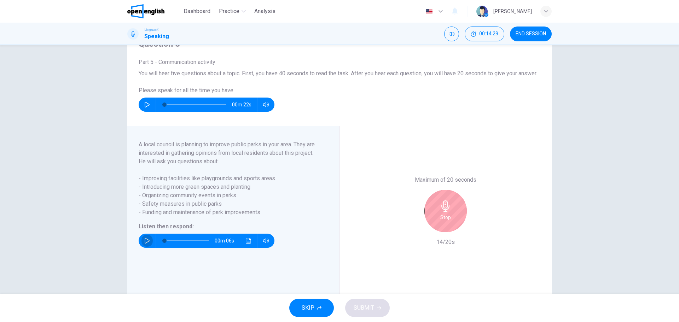
click at [145, 244] on icon "button" at bounding box center [147, 241] width 6 height 6
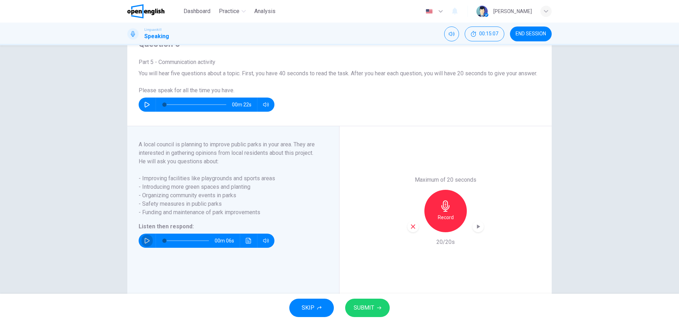
click at [148, 248] on button "button" at bounding box center [146, 241] width 11 height 14
click at [444, 222] on h6 "Record" at bounding box center [446, 217] width 16 height 8
drag, startPoint x: 368, startPoint y: 313, endPoint x: 392, endPoint y: 307, distance: 24.8
click at [368, 312] on span "SUBMIT" at bounding box center [364, 308] width 21 height 10
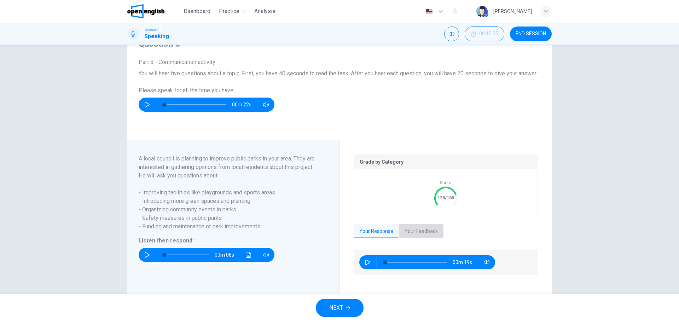
click at [414, 239] on button "Your Feedback" at bounding box center [421, 231] width 45 height 15
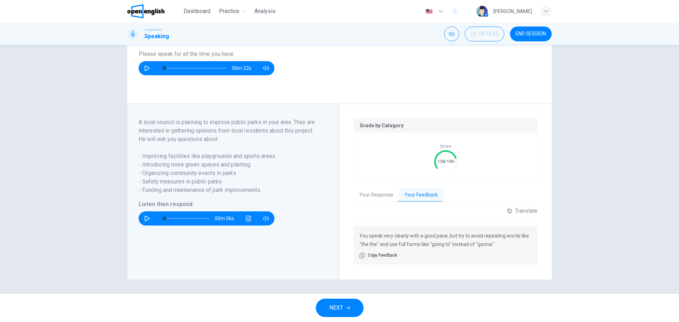
scroll to position [80, 0]
click at [410, 191] on button "Your Feedback" at bounding box center [421, 195] width 45 height 15
click at [372, 197] on button "Your Response" at bounding box center [376, 195] width 45 height 15
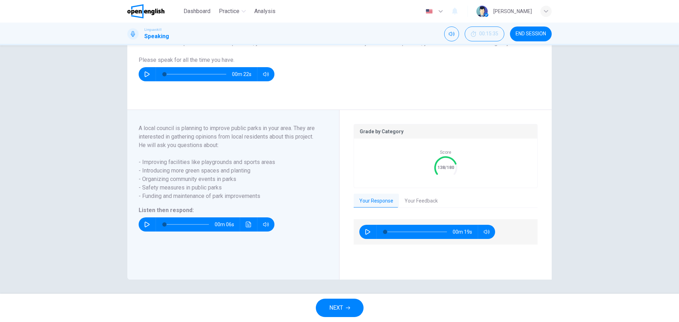
scroll to position [74, 0]
click at [339, 306] on span "NEXT" at bounding box center [336, 308] width 14 height 10
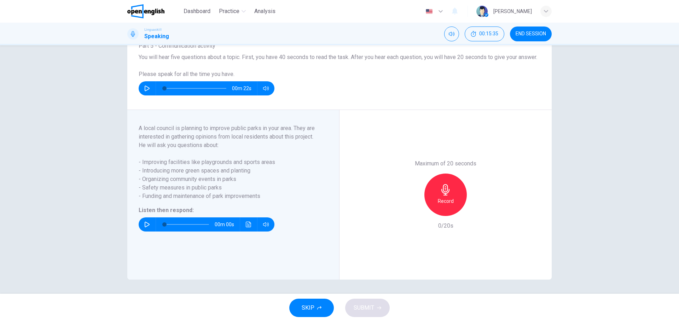
scroll to position [60, 0]
click at [146, 226] on icon "button" at bounding box center [147, 225] width 5 height 6
click at [443, 196] on div "Record" at bounding box center [445, 195] width 42 height 42
click at [383, 309] on button "SUBMIT" at bounding box center [367, 308] width 45 height 18
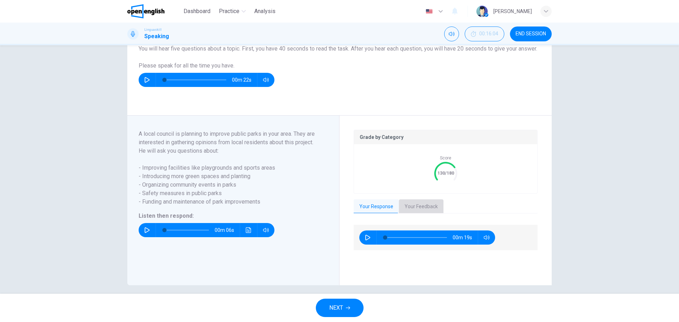
click at [415, 214] on button "Your Feedback" at bounding box center [421, 206] width 45 height 15
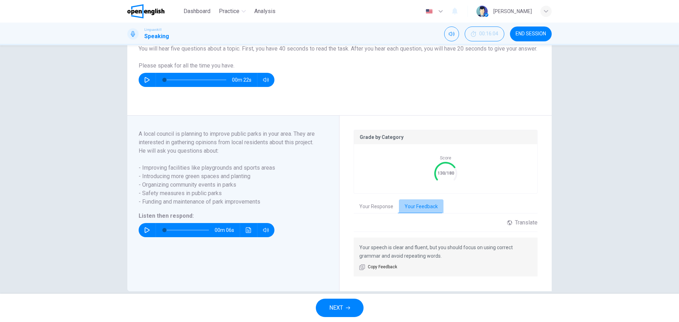
click at [412, 214] on button "Your Feedback" at bounding box center [421, 206] width 45 height 15
click at [376, 213] on button "Your Response" at bounding box center [376, 206] width 45 height 15
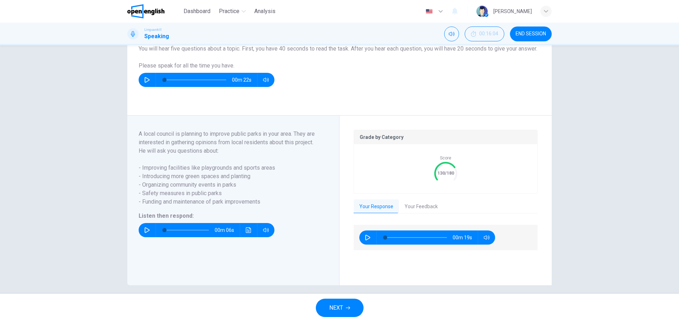
click at [335, 307] on span "NEXT" at bounding box center [336, 308] width 14 height 10
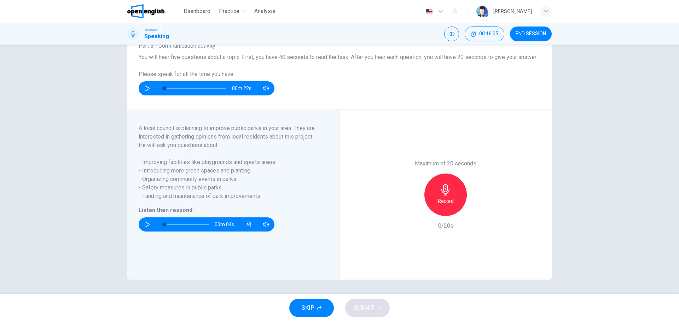
click at [145, 225] on icon "button" at bounding box center [147, 225] width 6 height 6
click at [442, 195] on div "Record" at bounding box center [445, 195] width 42 height 42
click at [366, 309] on span "SUBMIT" at bounding box center [364, 308] width 21 height 10
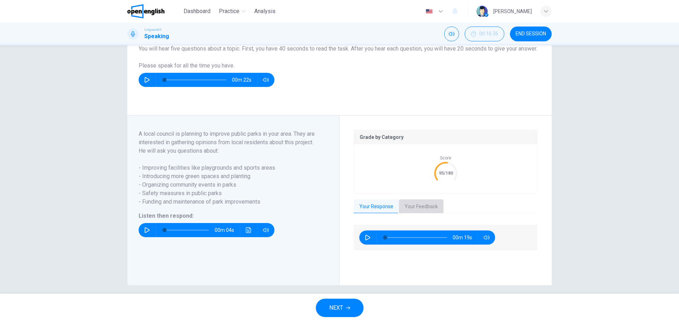
click at [420, 214] on button "Your Feedback" at bounding box center [421, 206] width 45 height 15
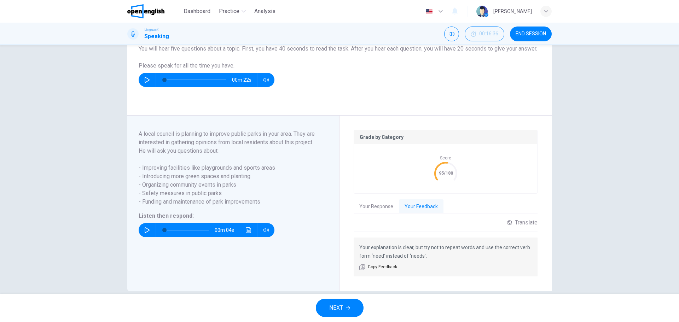
click at [372, 214] on button "Your Response" at bounding box center [376, 206] width 45 height 15
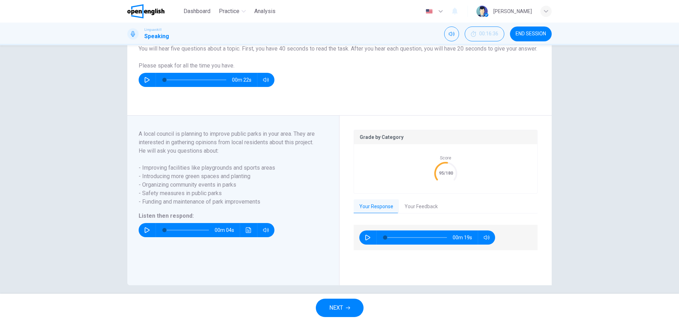
drag, startPoint x: 339, startPoint y: 309, endPoint x: 357, endPoint y: 303, distance: 19.3
click at [339, 309] on span "NEXT" at bounding box center [336, 308] width 14 height 10
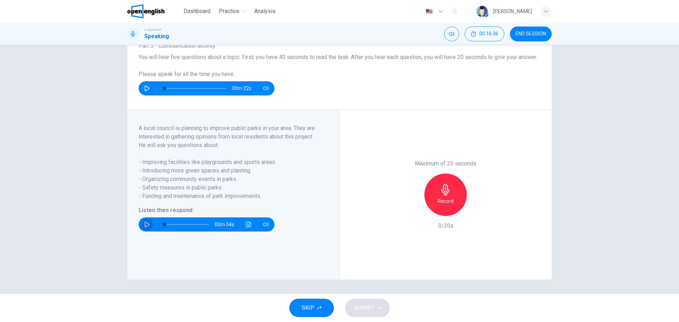
click at [144, 226] on icon "button" at bounding box center [147, 225] width 6 height 6
click at [440, 199] on h6 "Record" at bounding box center [446, 201] width 16 height 8
click at [369, 307] on span "SUBMIT" at bounding box center [364, 308] width 21 height 10
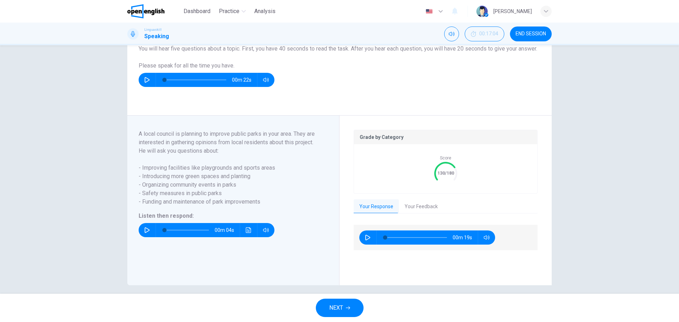
click at [435, 212] on button "Your Feedback" at bounding box center [421, 206] width 45 height 15
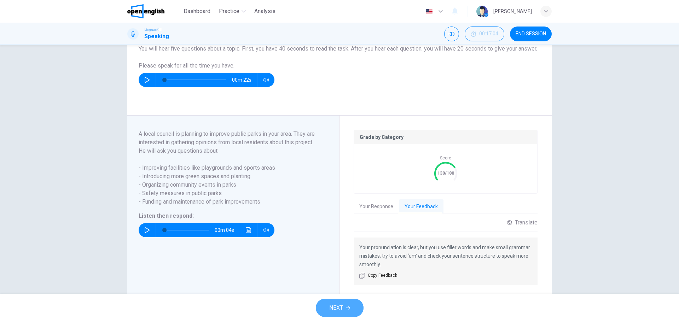
click at [338, 309] on span "NEXT" at bounding box center [336, 308] width 14 height 10
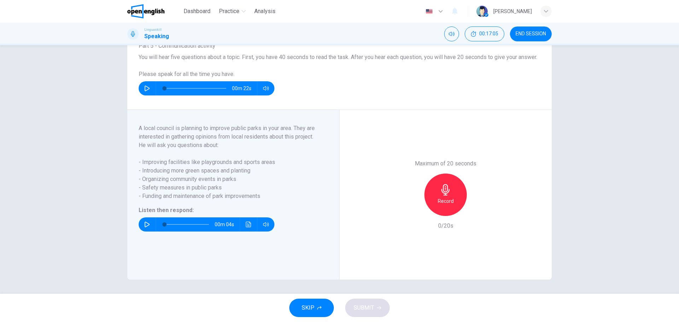
click at [145, 224] on icon "button" at bounding box center [147, 225] width 5 height 6
type input "*"
drag, startPoint x: 262, startPoint y: 199, endPoint x: 145, endPoint y: 199, distance: 117.4
click at [147, 199] on span "- Funding and maintenance of park improvements" at bounding box center [229, 196] width 181 height 8
drag, startPoint x: 140, startPoint y: 196, endPoint x: 257, endPoint y: 195, distance: 117.0
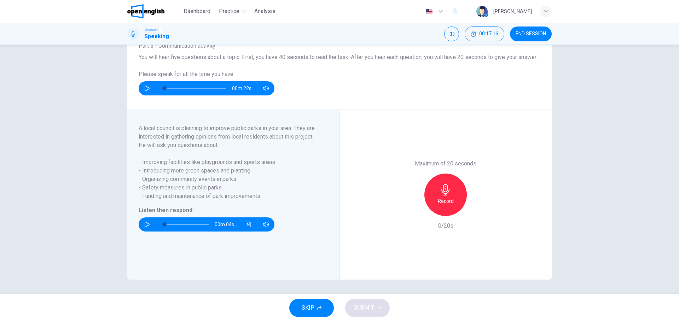
click at [255, 195] on span "- Funding and maintenance of park improvements" at bounding box center [229, 196] width 181 height 8
drag, startPoint x: 264, startPoint y: 195, endPoint x: 158, endPoint y: 196, distance: 106.4
click at [157, 195] on span "- Funding and maintenance of park improvements" at bounding box center [229, 196] width 181 height 8
click at [246, 222] on icon "Click to see the audio transcription" at bounding box center [249, 225] width 6 height 6
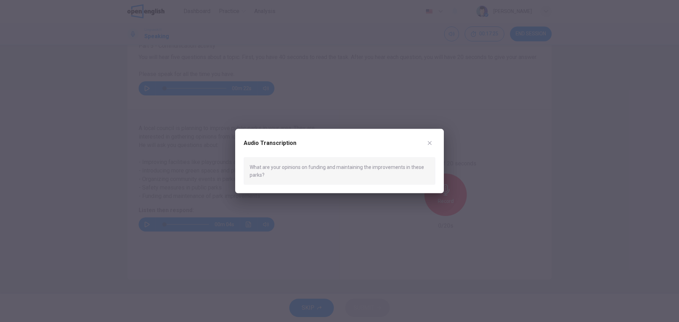
click at [429, 141] on icon "button" at bounding box center [430, 143] width 6 height 6
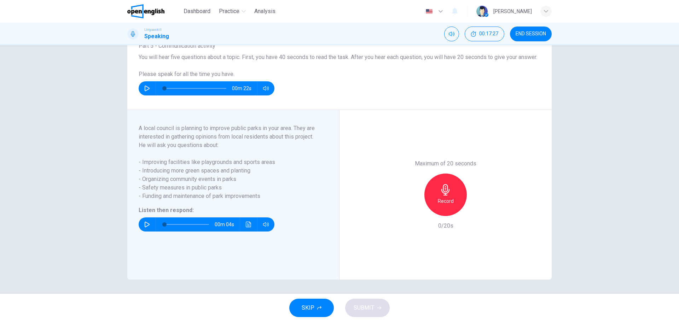
drag, startPoint x: 267, startPoint y: 197, endPoint x: 142, endPoint y: 200, distance: 125.5
click at [142, 200] on span "- Funding and maintenance of park improvements" at bounding box center [229, 196] width 181 height 8
click at [309, 308] on span "SKIP" at bounding box center [308, 308] width 13 height 10
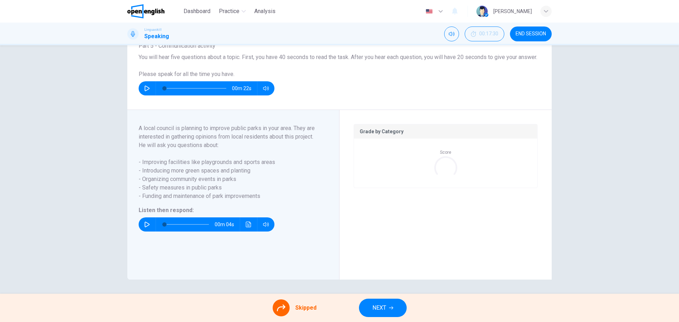
click at [291, 264] on div "Part 5 - Communication activity A local council is planning to improve public p…" at bounding box center [236, 194] width 195 height 141
click at [262, 269] on div "Part 5 - Communication activity A local council is planning to improve public p…" at bounding box center [233, 195] width 212 height 170
click at [388, 304] on button "NEXT" at bounding box center [383, 308] width 48 height 18
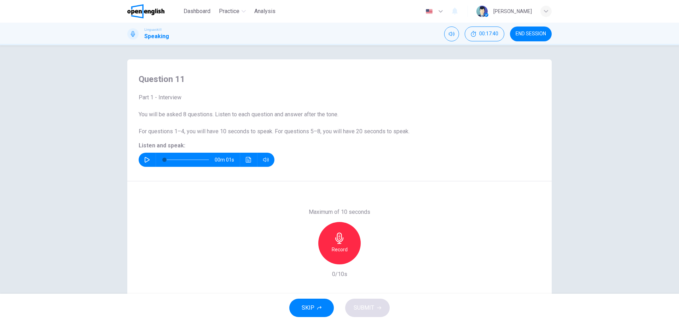
scroll to position [25, 0]
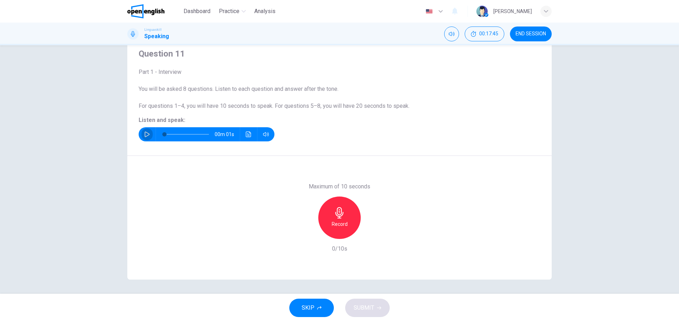
click at [144, 136] on icon "button" at bounding box center [147, 135] width 6 height 6
click at [335, 220] on h6 "Record" at bounding box center [340, 224] width 16 height 8
click at [341, 220] on h6 "Stop" at bounding box center [339, 224] width 11 height 8
click at [366, 309] on span "SUBMIT" at bounding box center [364, 308] width 21 height 10
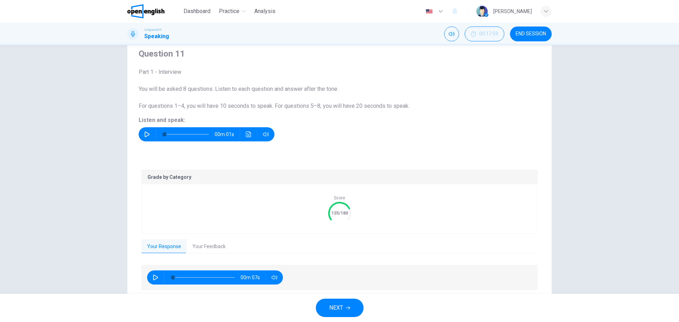
click at [199, 249] on button "Your Feedback" at bounding box center [209, 246] width 45 height 15
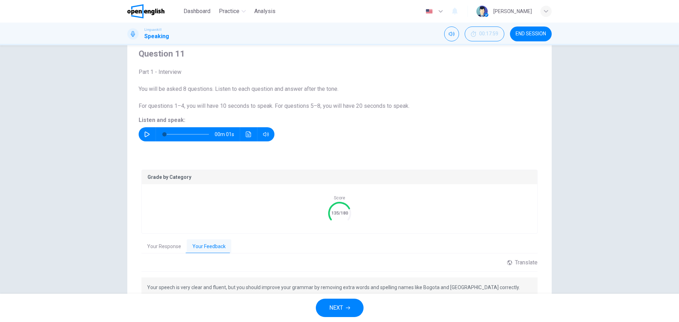
scroll to position [69, 0]
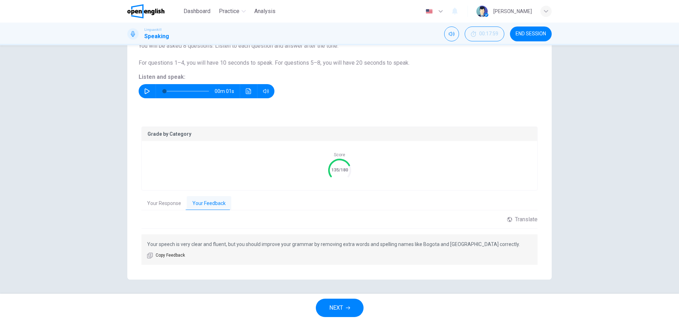
click at [344, 308] on button "NEXT" at bounding box center [340, 308] width 48 height 18
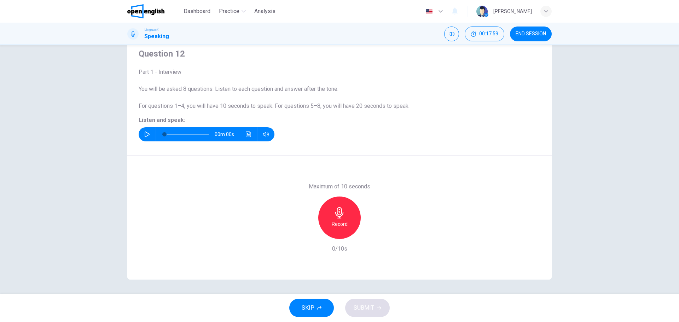
scroll to position [25, 0]
click at [141, 133] on button "button" at bounding box center [146, 134] width 11 height 14
click at [341, 215] on icon "button" at bounding box center [339, 212] width 8 height 11
click at [363, 308] on span "SUBMIT" at bounding box center [364, 308] width 21 height 10
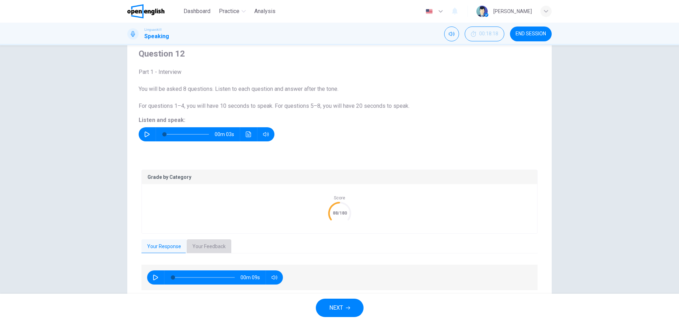
click at [197, 248] on button "Your Feedback" at bounding box center [209, 246] width 45 height 15
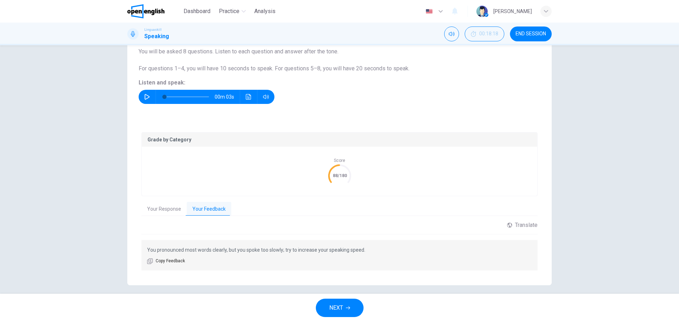
scroll to position [69, 0]
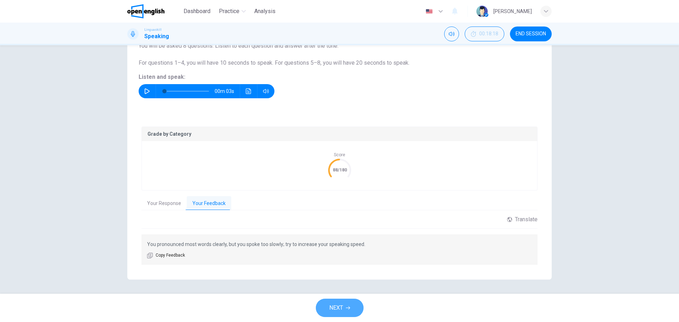
click at [341, 305] on span "NEXT" at bounding box center [336, 308] width 14 height 10
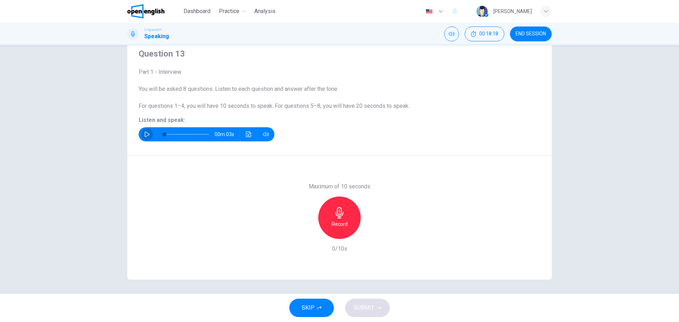
click at [144, 131] on button "button" at bounding box center [146, 134] width 11 height 14
click at [338, 222] on h6 "Record" at bounding box center [340, 224] width 16 height 8
click at [358, 306] on span "SUBMIT" at bounding box center [364, 308] width 21 height 10
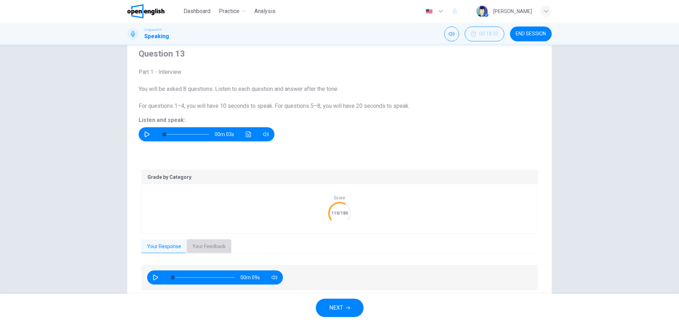
click at [198, 245] on button "Your Feedback" at bounding box center [209, 246] width 45 height 15
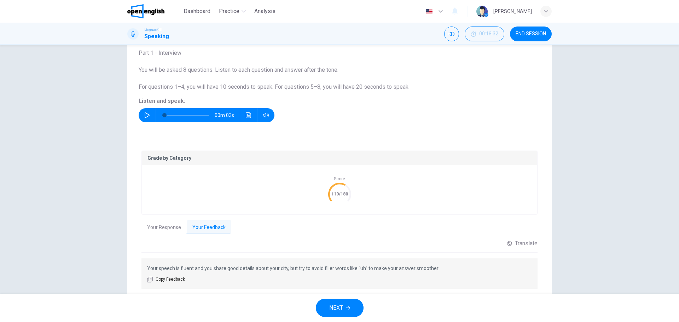
scroll to position [61, 0]
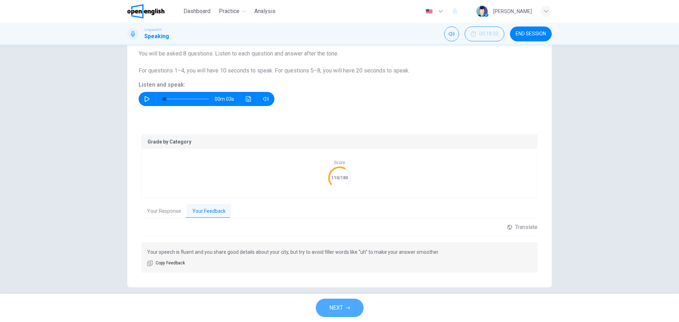
click at [345, 307] on button "NEXT" at bounding box center [340, 308] width 48 height 18
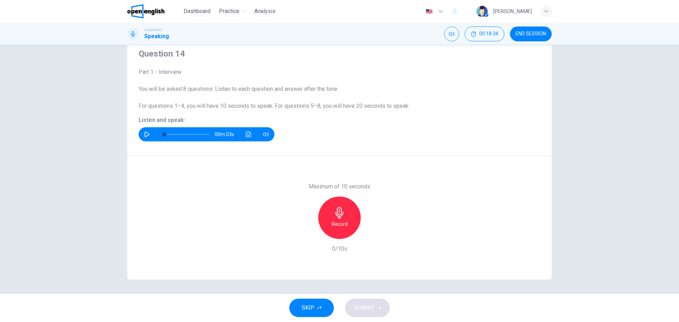
click at [144, 134] on icon "button" at bounding box center [147, 135] width 6 height 6
click at [337, 221] on h6 "Record" at bounding box center [340, 224] width 16 height 8
click at [372, 310] on span "SUBMIT" at bounding box center [364, 308] width 21 height 10
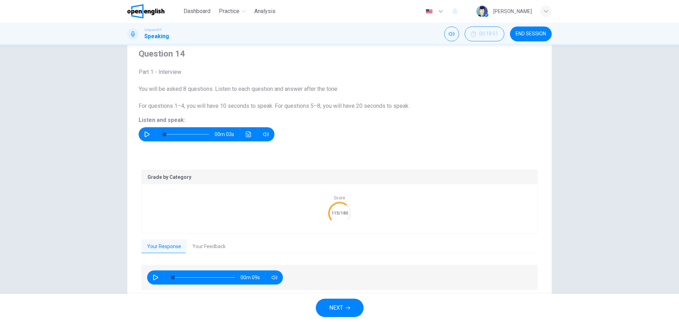
click at [194, 245] on button "Your Feedback" at bounding box center [209, 246] width 45 height 15
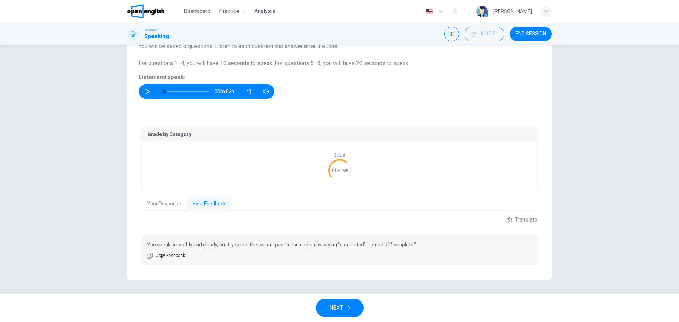
scroll to position [69, 0]
click at [348, 305] on button "NEXT" at bounding box center [340, 308] width 48 height 18
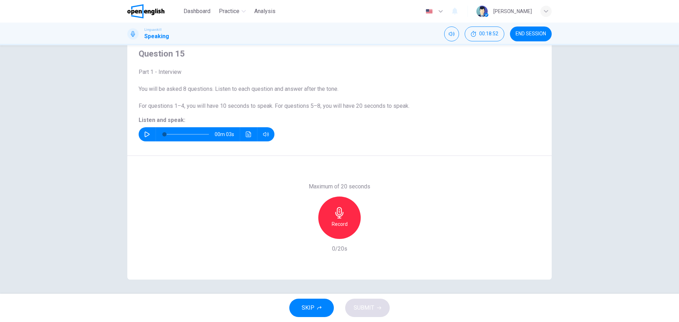
click at [144, 136] on icon "button" at bounding box center [147, 135] width 6 height 6
click at [339, 221] on h6 "Record" at bounding box center [340, 224] width 16 height 8
click at [365, 306] on span "SUBMIT" at bounding box center [364, 308] width 21 height 10
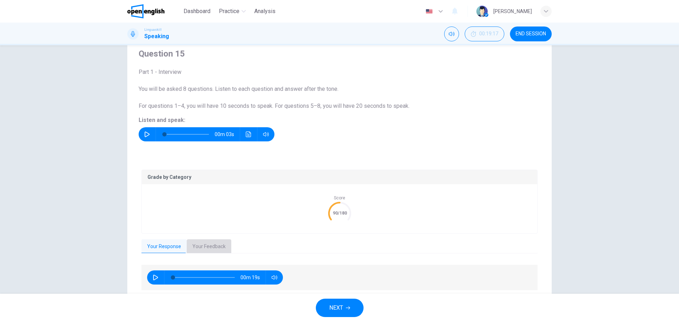
click at [205, 247] on button "Your Feedback" at bounding box center [209, 246] width 45 height 15
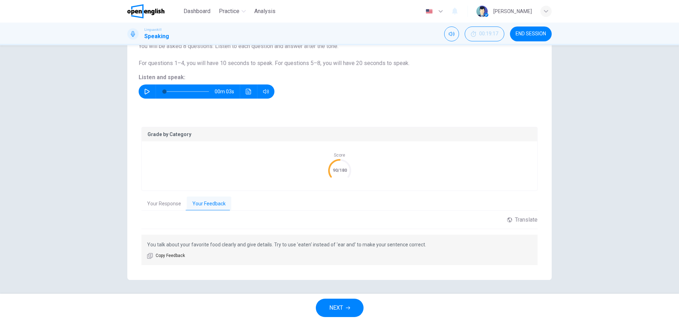
scroll to position [69, 0]
click at [348, 308] on icon "button" at bounding box center [348, 308] width 4 height 4
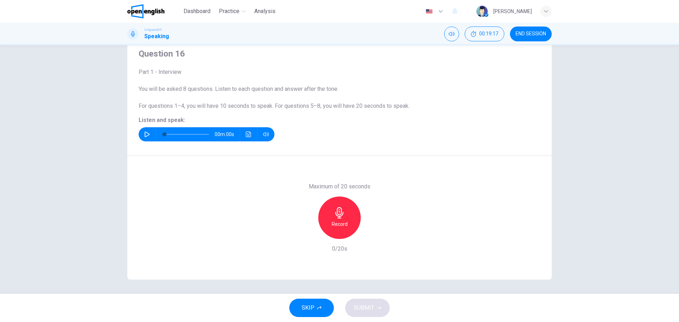
scroll to position [25, 0]
click at [145, 136] on icon "button" at bounding box center [147, 135] width 5 height 6
click at [339, 218] on icon "button" at bounding box center [339, 212] width 8 height 11
type input "*"
click at [368, 310] on span "SUBMIT" at bounding box center [364, 308] width 21 height 10
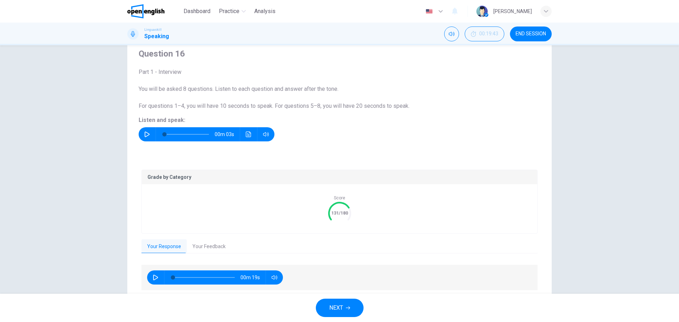
click at [151, 275] on button "button" at bounding box center [155, 277] width 11 height 14
type input "**"
click at [203, 245] on button "Your Feedback" at bounding box center [209, 246] width 45 height 15
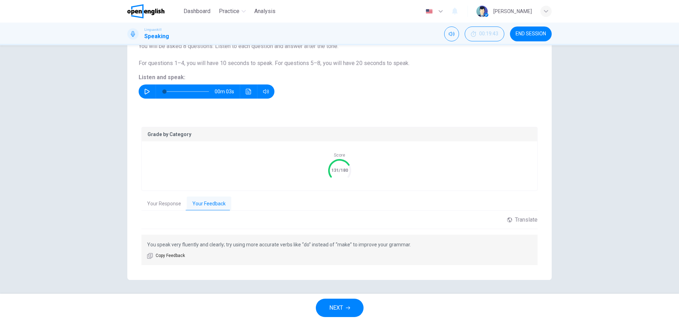
scroll to position [69, 0]
click at [150, 199] on button "Your Response" at bounding box center [163, 203] width 45 height 15
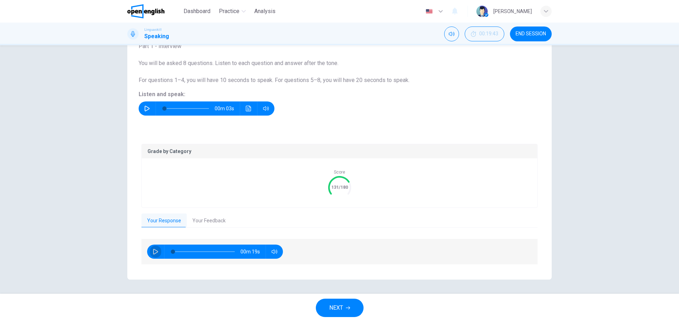
click at [153, 252] on icon "button" at bounding box center [156, 252] width 6 height 6
type input "*"
drag, startPoint x: 341, startPoint y: 308, endPoint x: 344, endPoint y: 305, distance: 4.3
click at [341, 308] on span "NEXT" at bounding box center [336, 308] width 14 height 10
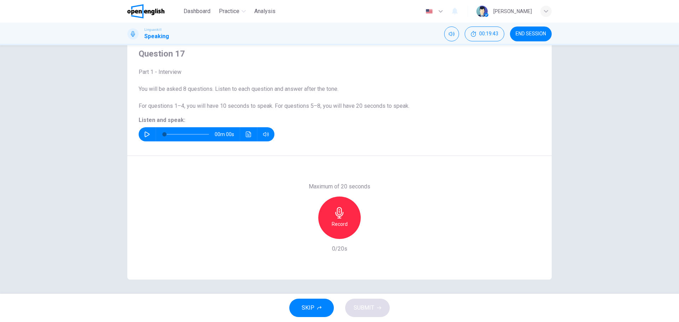
scroll to position [25, 0]
click at [145, 136] on icon "button" at bounding box center [147, 135] width 5 height 6
type input "*"
drag, startPoint x: 341, startPoint y: 220, endPoint x: 489, endPoint y: 275, distance: 157.6
click at [341, 220] on div "Record" at bounding box center [339, 218] width 42 height 42
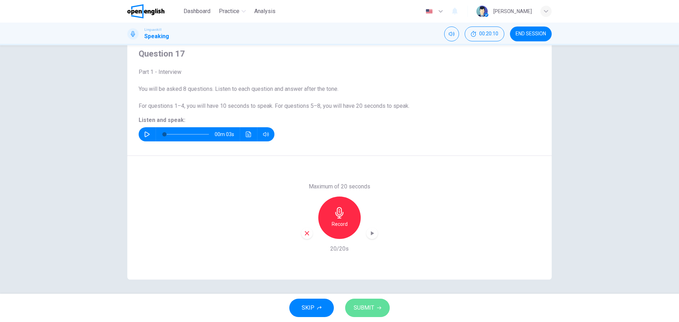
click at [366, 300] on button "SUBMIT" at bounding box center [367, 308] width 45 height 18
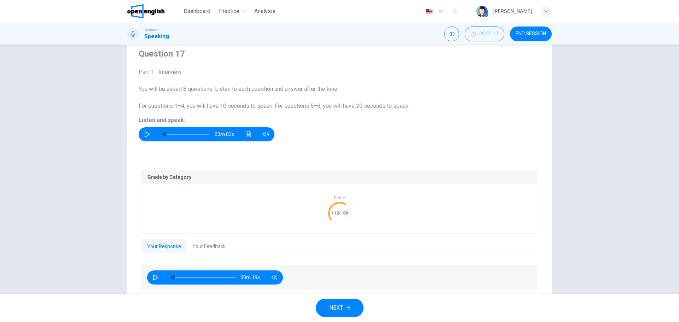
click at [200, 247] on button "Your Feedback" at bounding box center [209, 246] width 45 height 15
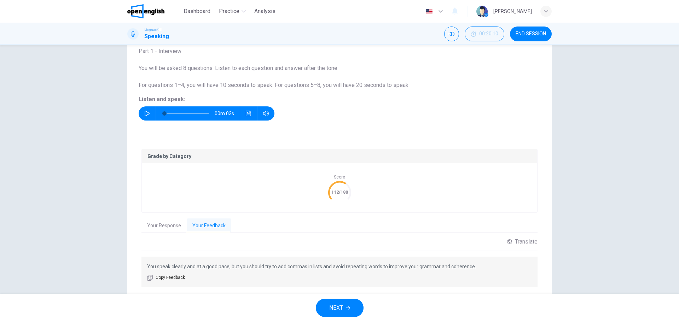
scroll to position [69, 0]
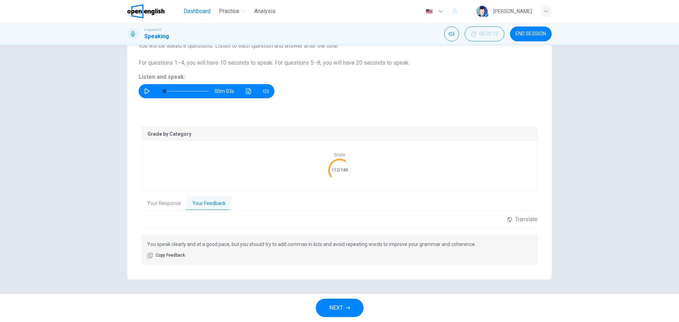
click at [201, 13] on span "Dashboard" at bounding box center [196, 11] width 27 height 8
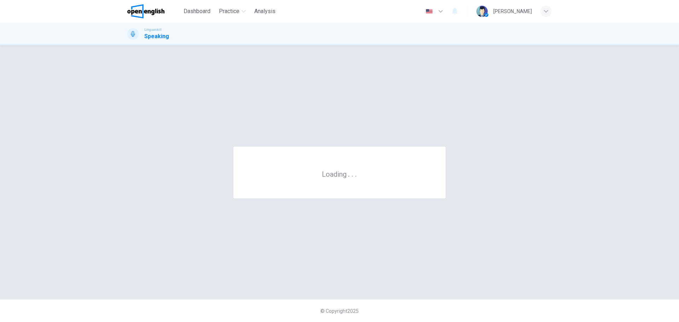
scroll to position [0, 0]
